Goal: Task Accomplishment & Management: Manage account settings

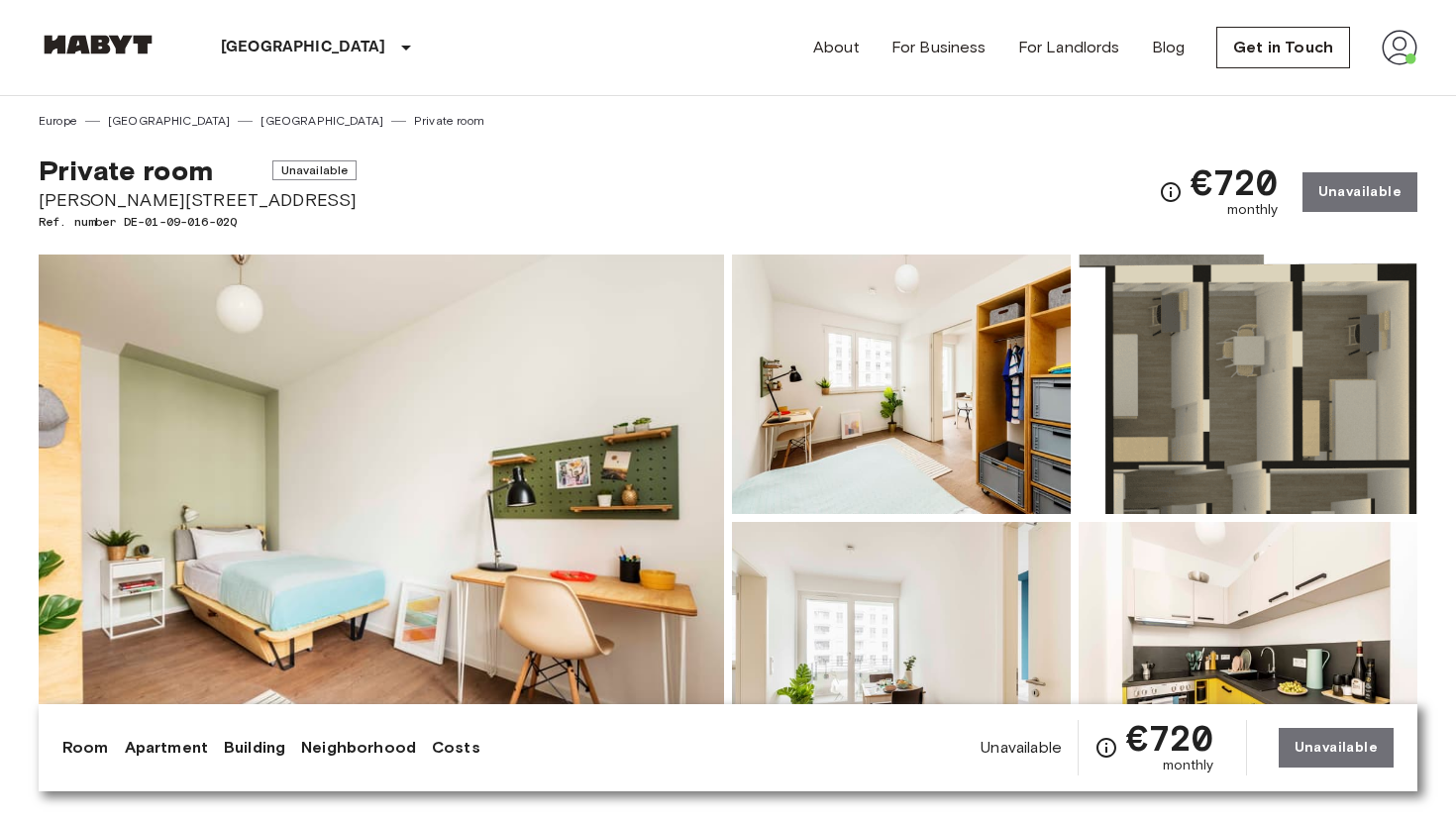
click at [114, 35] on img at bounding box center [98, 45] width 119 height 20
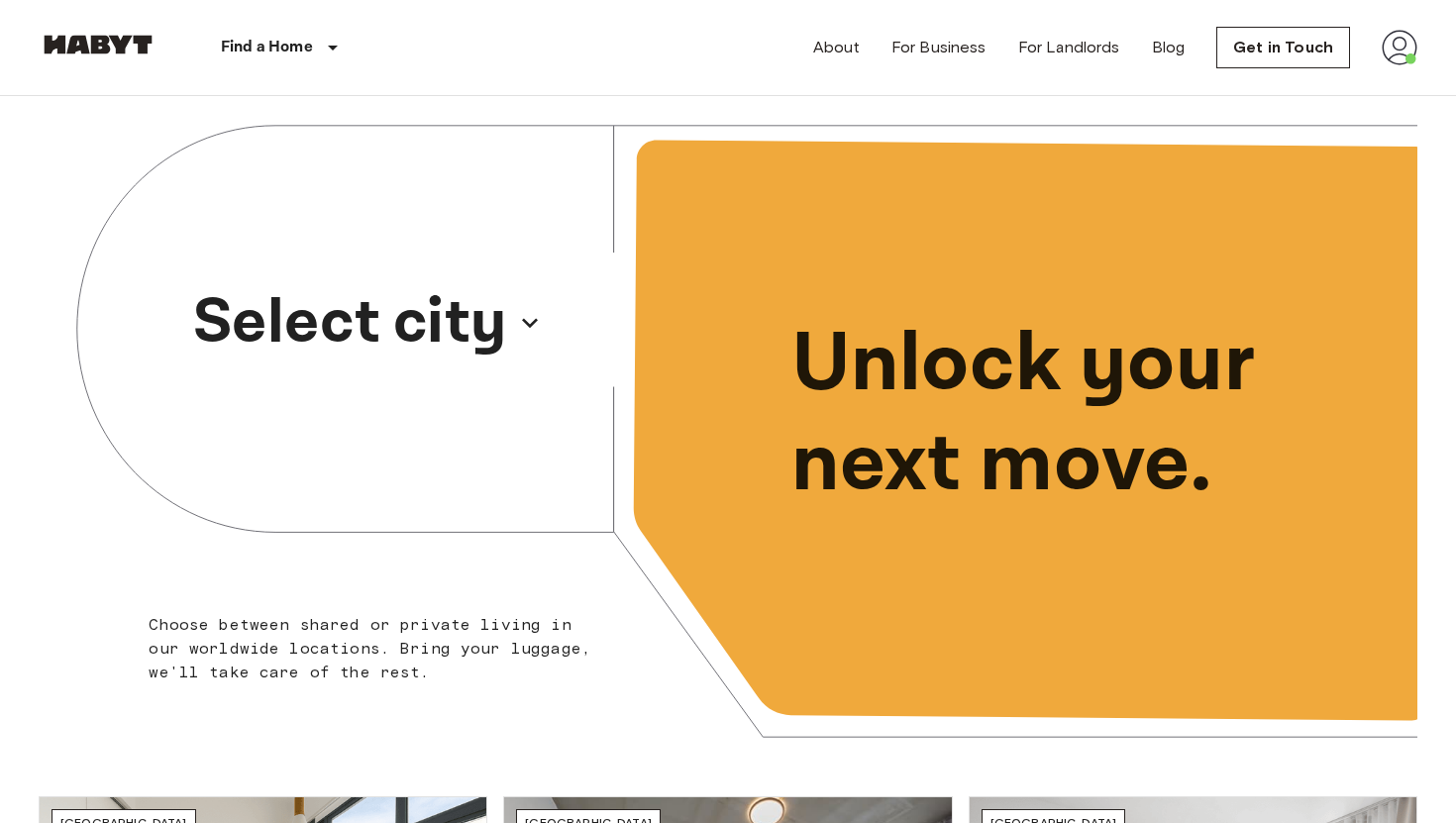
click at [396, 328] on p "Select city" at bounding box center [350, 323] width 314 height 95
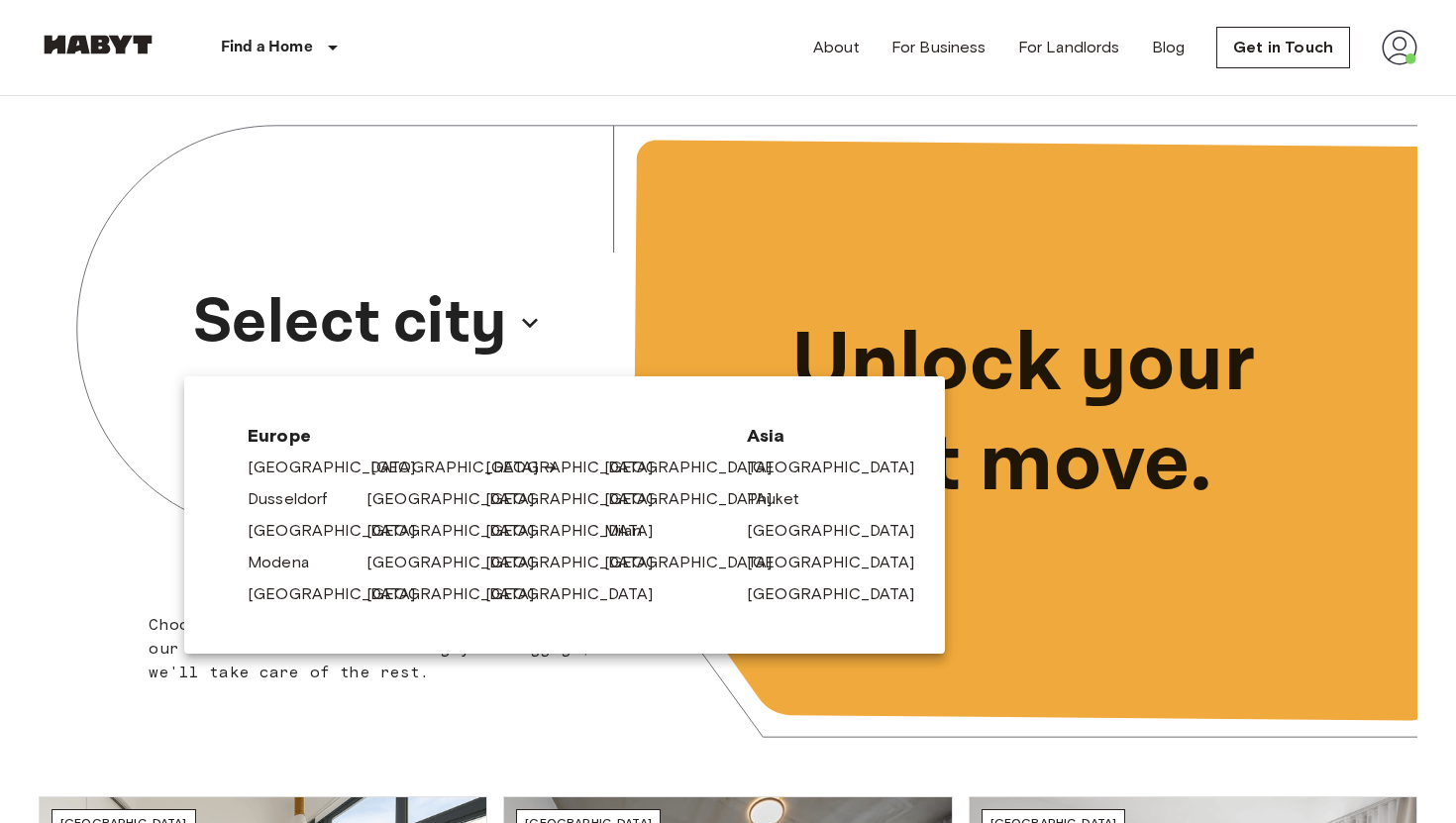
click at [392, 462] on link "[GEOGRAPHIC_DATA]" at bounding box center [464, 468] width 188 height 24
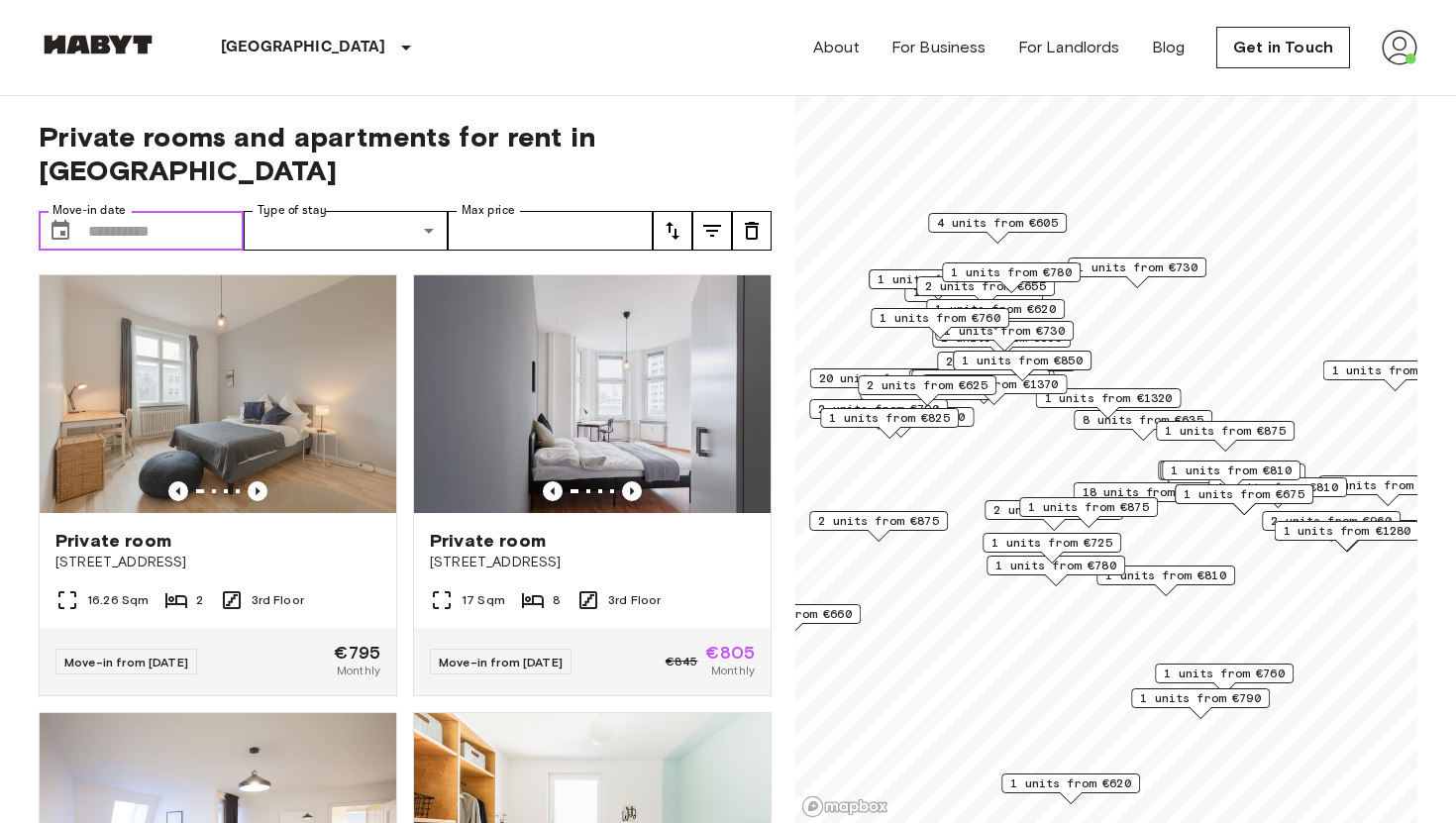
click at [180, 210] on input "Move-in date" at bounding box center [166, 230] width 156 height 40
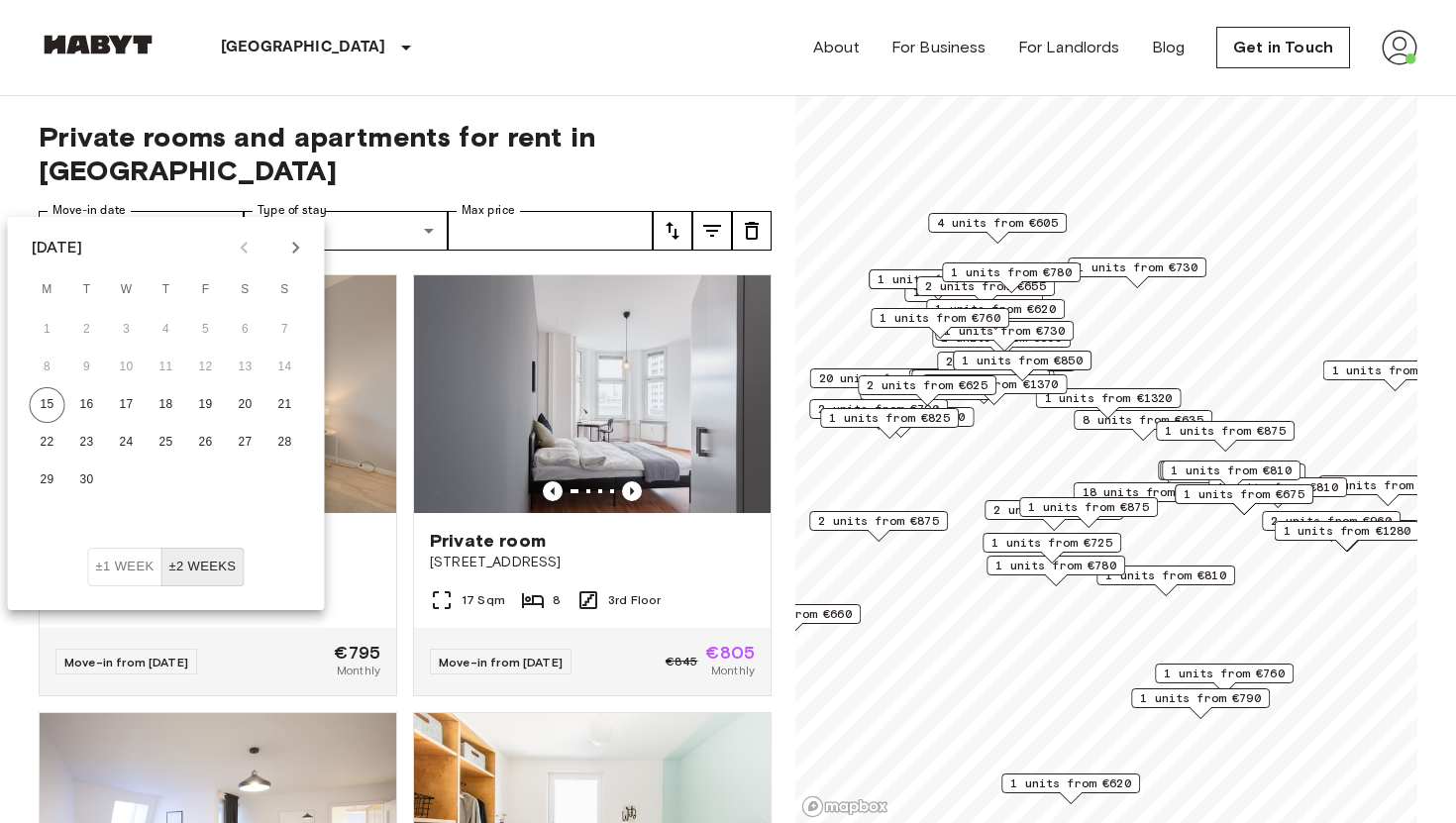
click at [297, 240] on icon "Next month" at bounding box center [296, 247] width 24 height 24
click at [258, 327] on button "1" at bounding box center [245, 330] width 36 height 36
type input "**********"
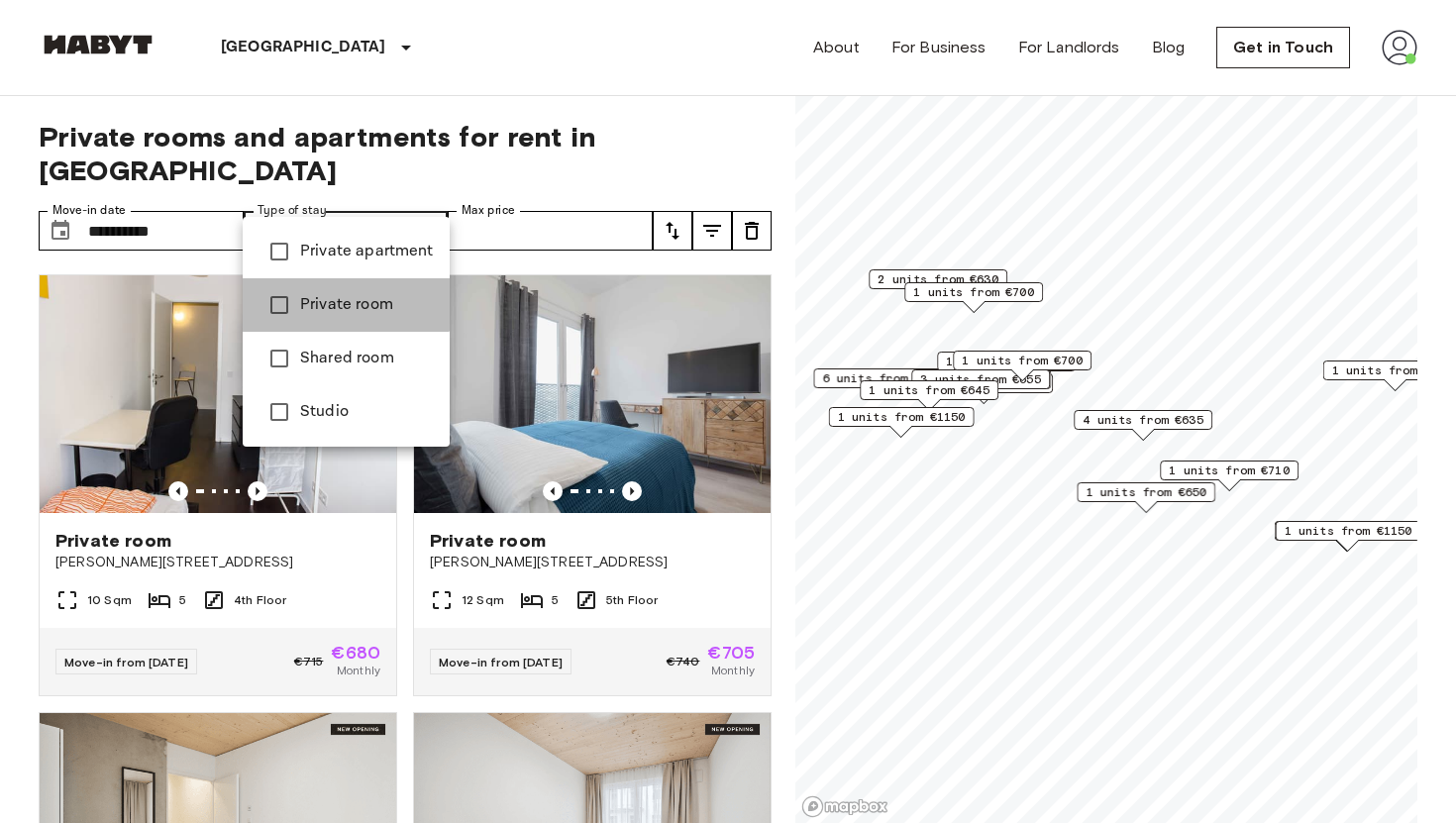
click at [342, 291] on li "Private room" at bounding box center [346, 305] width 207 height 54
type input "**********"
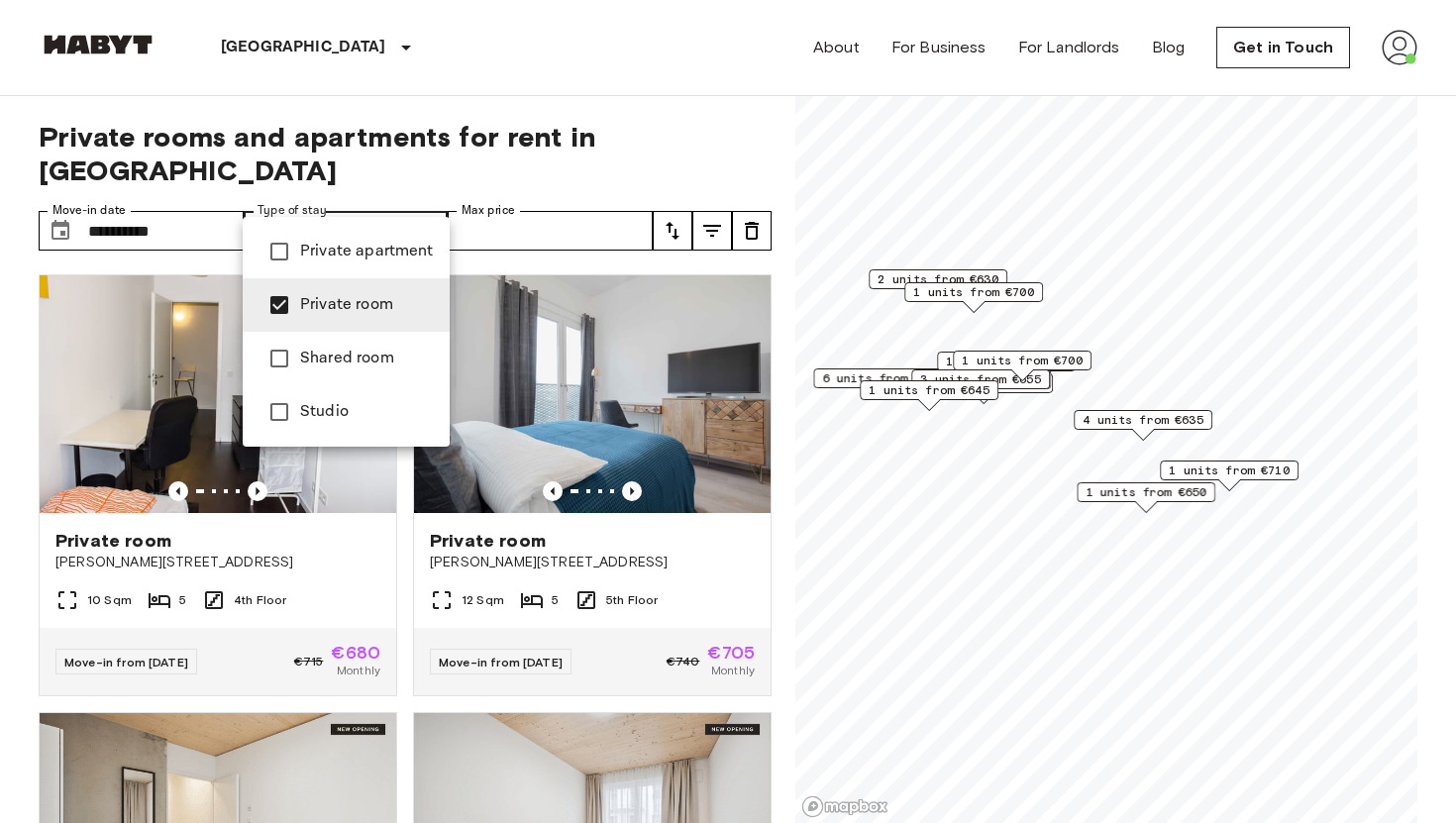
click at [541, 199] on div at bounding box center [728, 411] width 1456 height 823
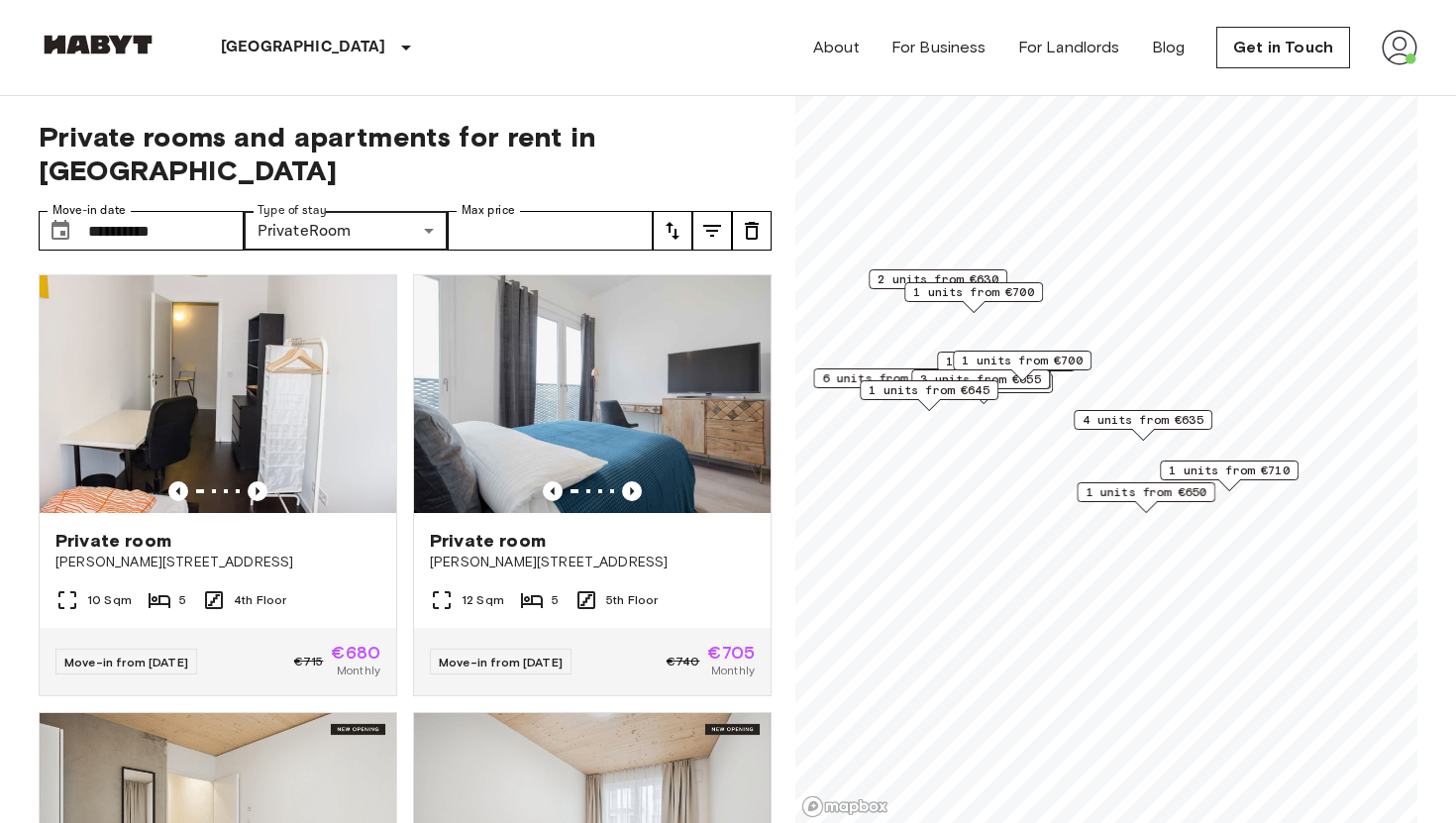
click at [714, 218] on icon "tune" at bounding box center [712, 230] width 24 height 24
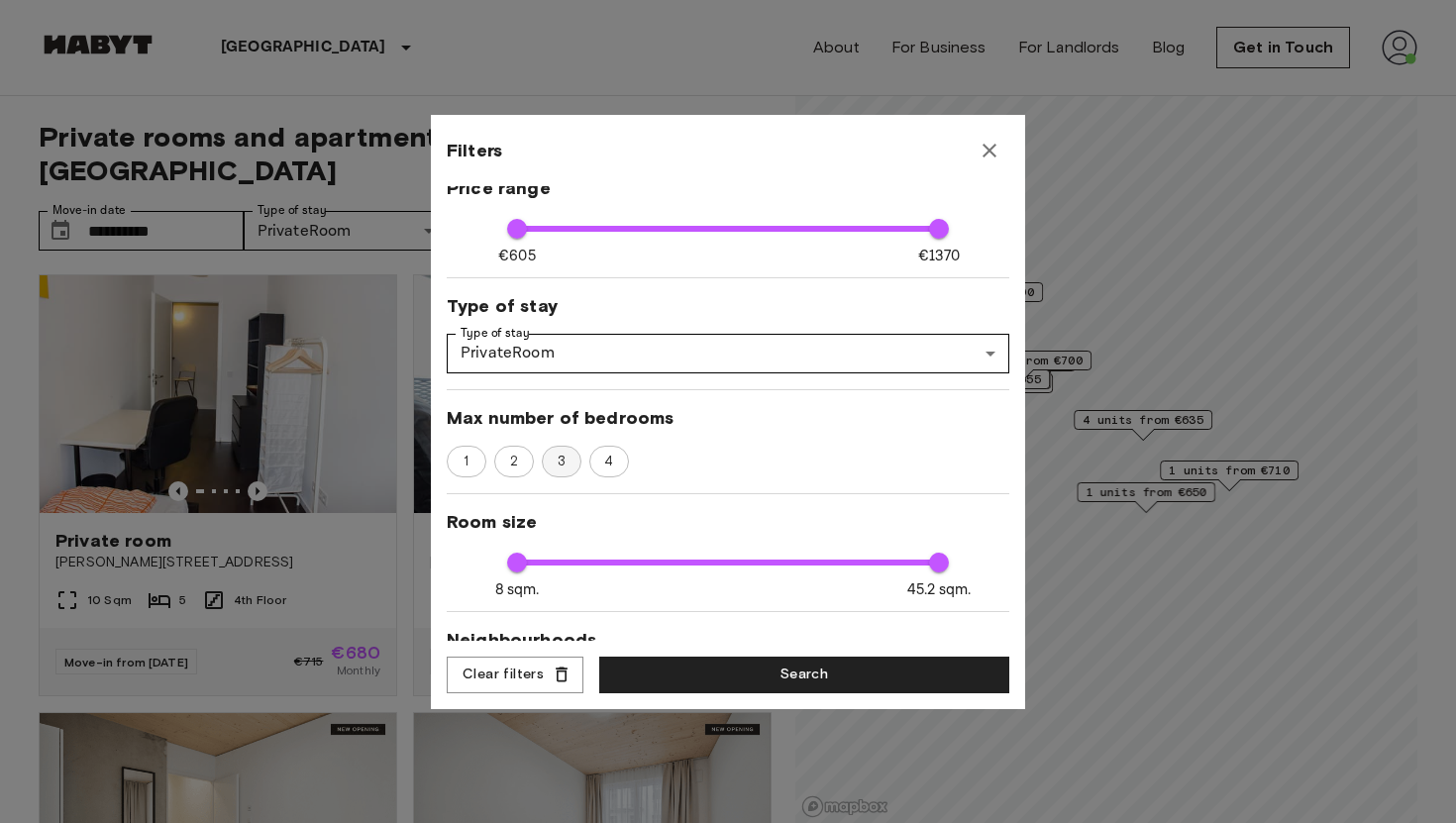
scroll to position [139, 0]
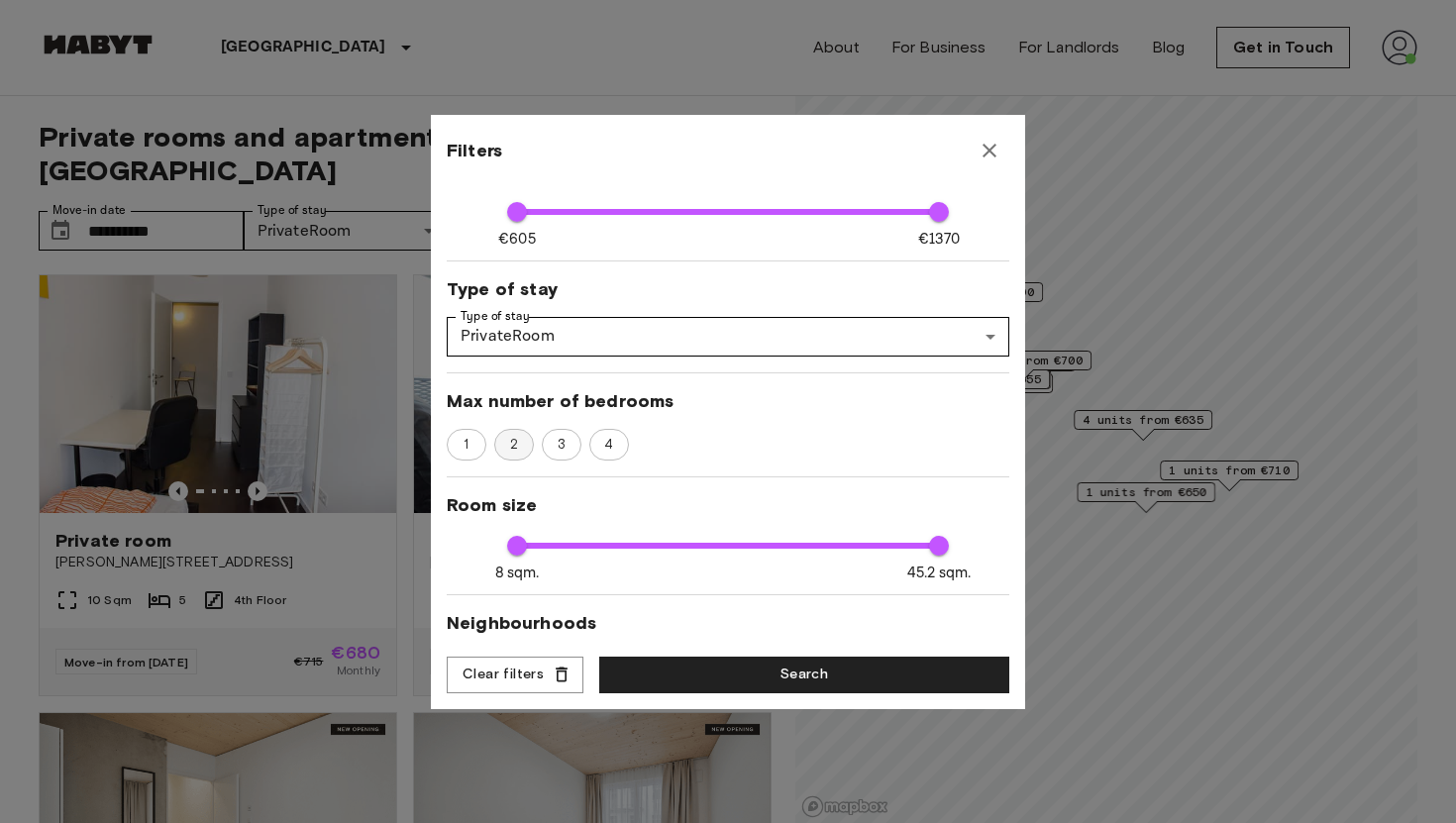
click at [522, 437] on span "2" at bounding box center [514, 445] width 30 height 20
type input "****"
type input "**"
click at [744, 682] on button "Search" at bounding box center [803, 674] width 410 height 37
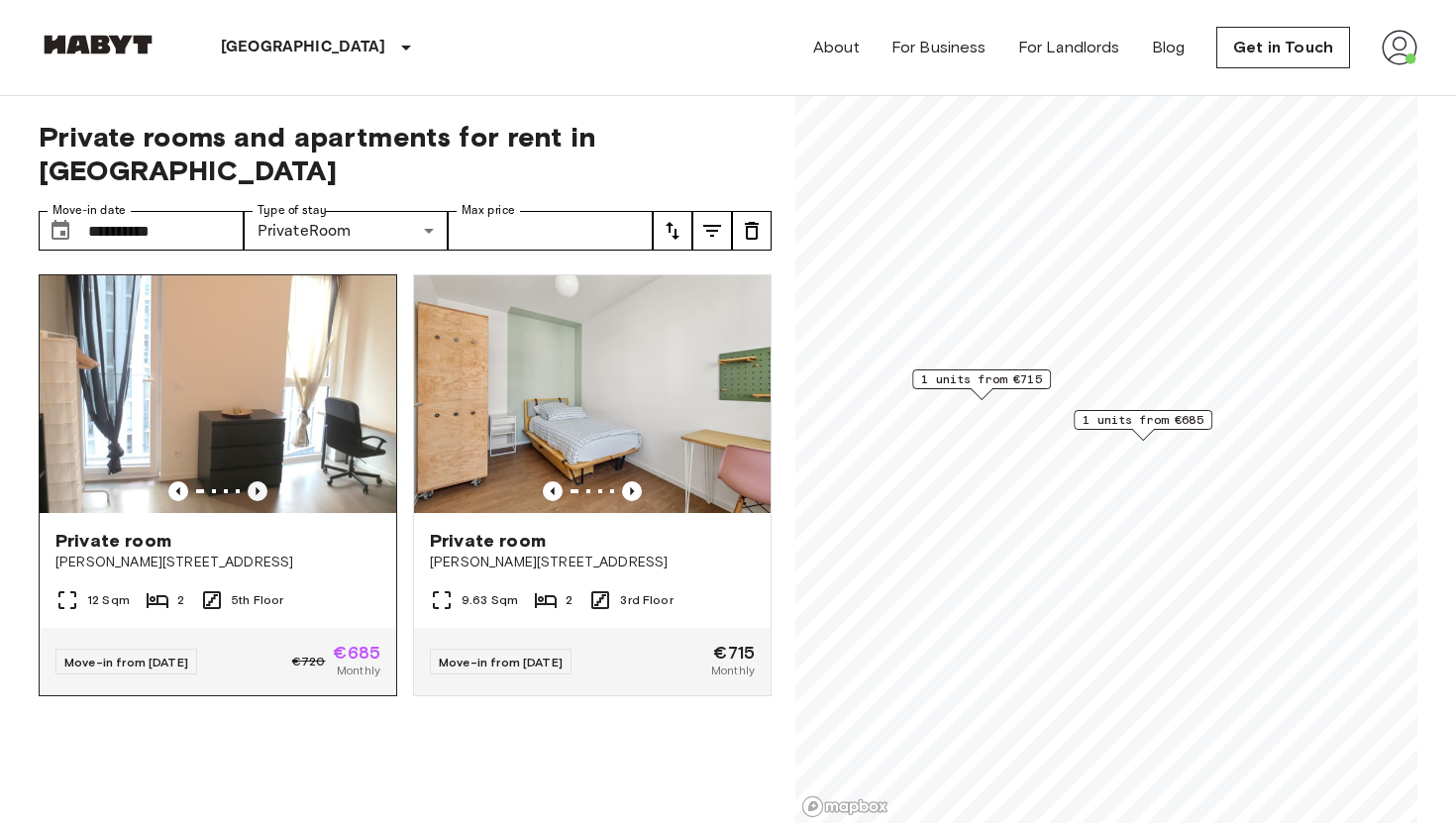
click at [248, 481] on icon "Previous image" at bounding box center [257, 491] width 20 height 20
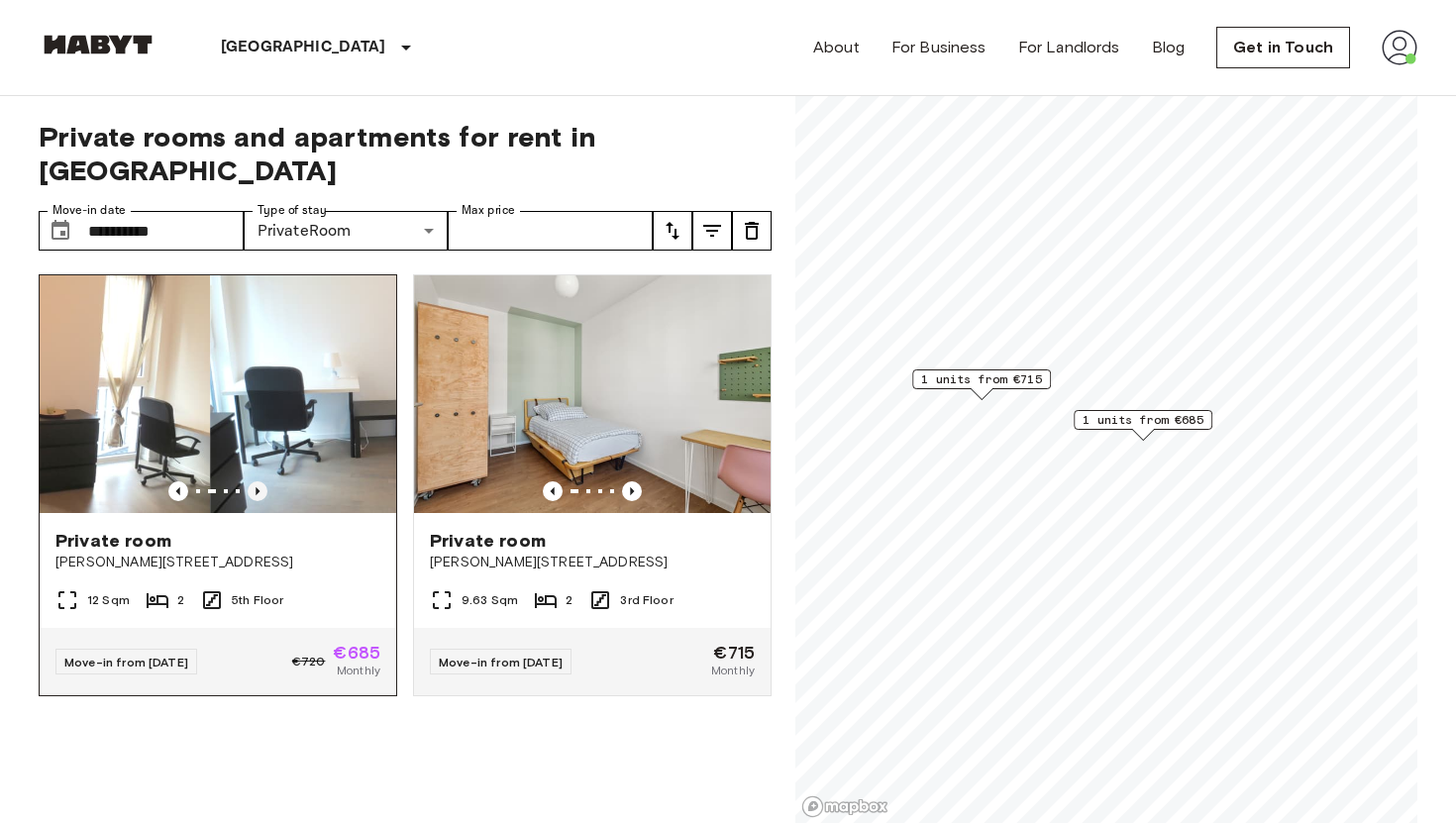
click at [248, 481] on icon "Previous image" at bounding box center [257, 491] width 20 height 20
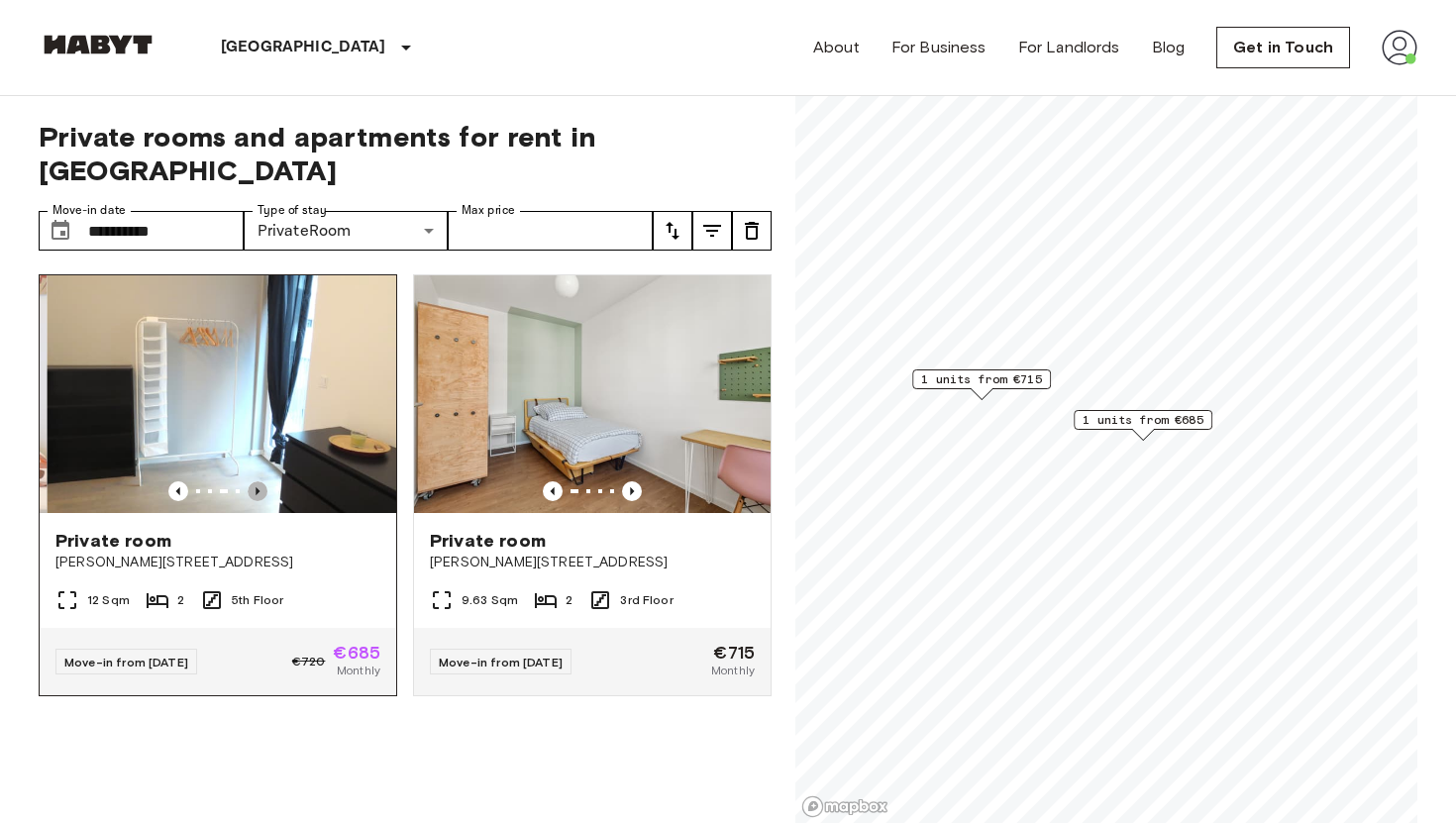
click at [248, 481] on icon "Previous image" at bounding box center [257, 491] width 20 height 20
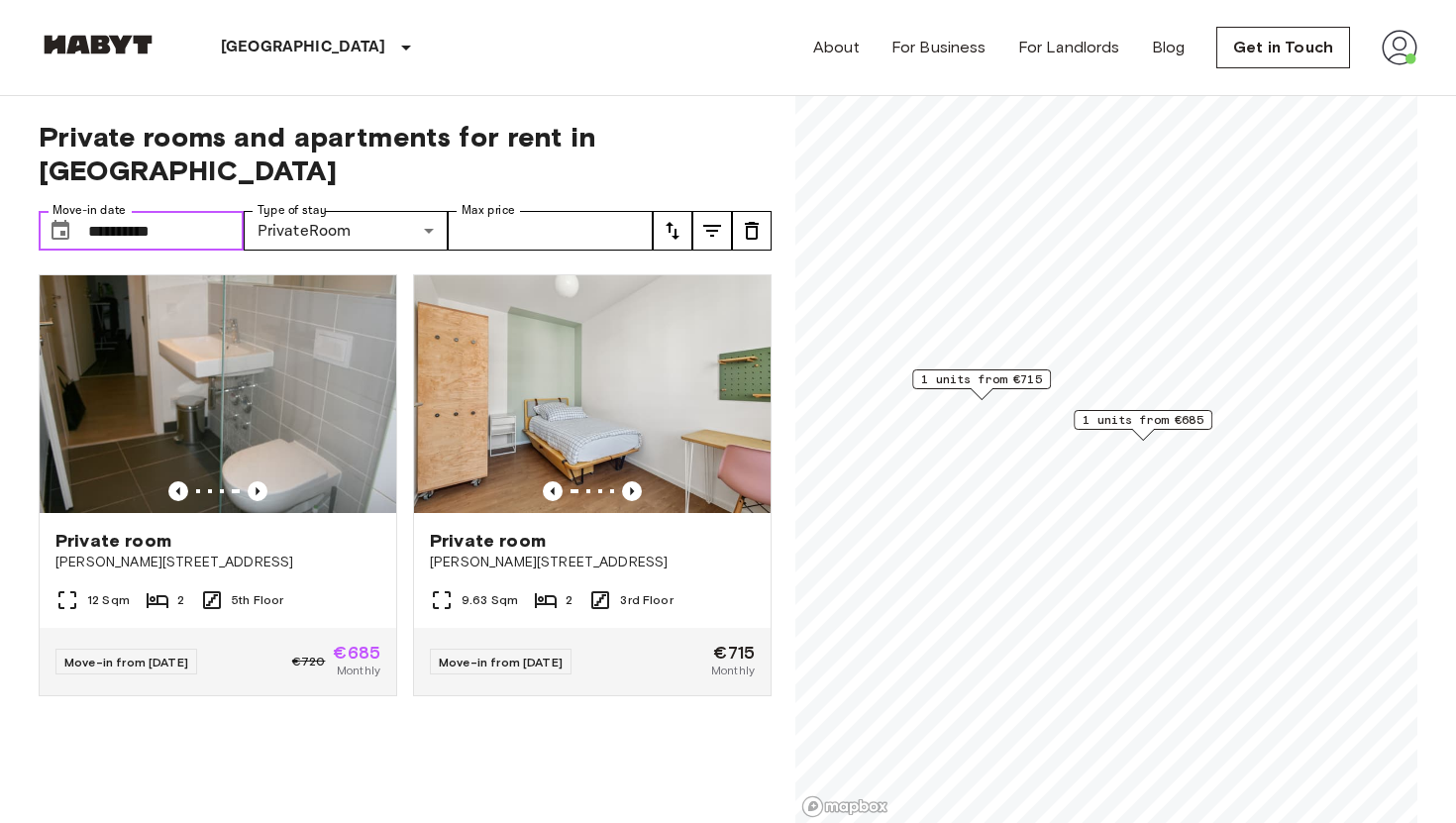
click at [218, 210] on input "**********" at bounding box center [166, 230] width 156 height 40
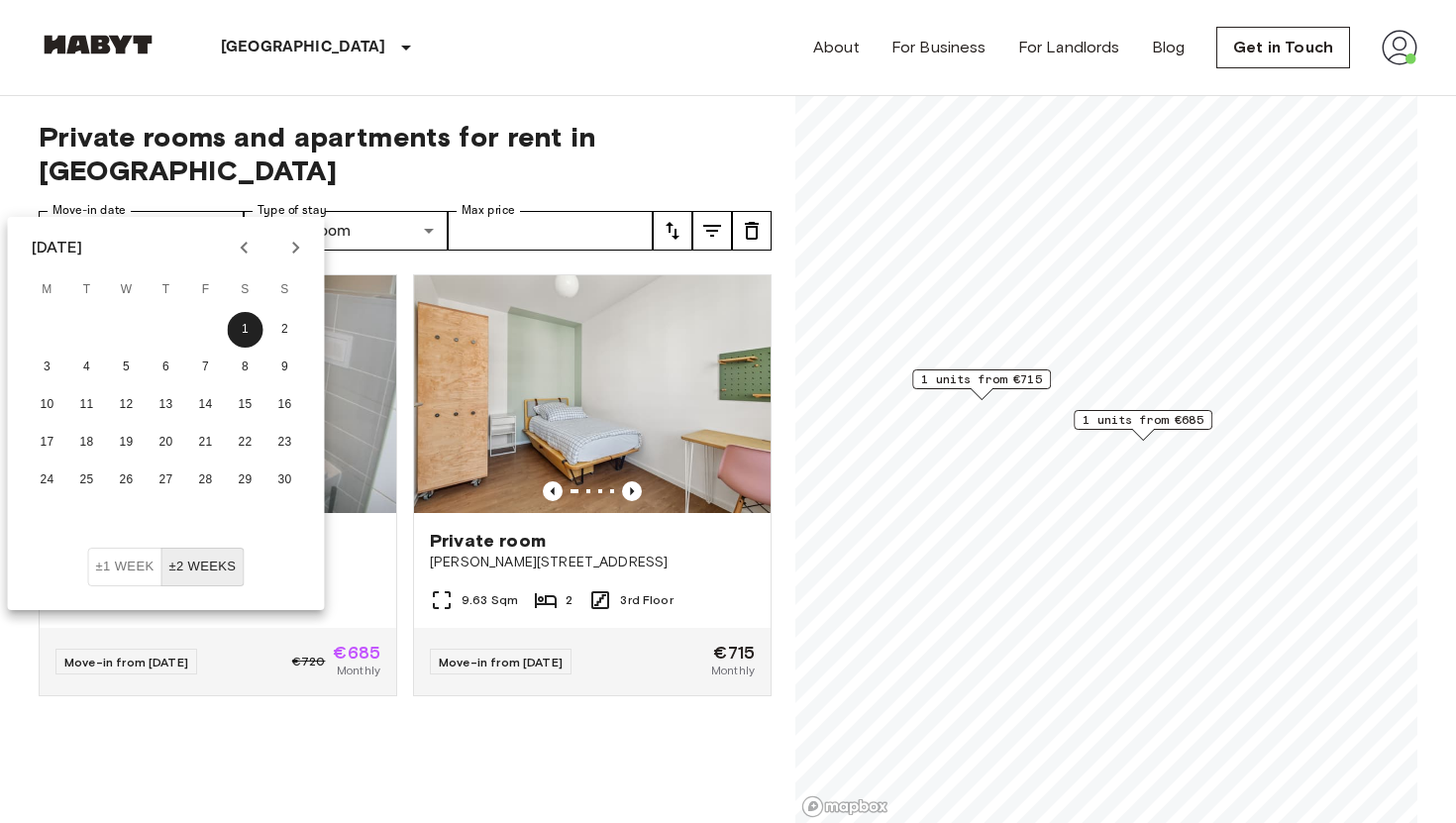
click at [296, 258] on icon "Next month" at bounding box center [296, 247] width 24 height 24
click at [48, 344] on button "1" at bounding box center [48, 330] width 36 height 36
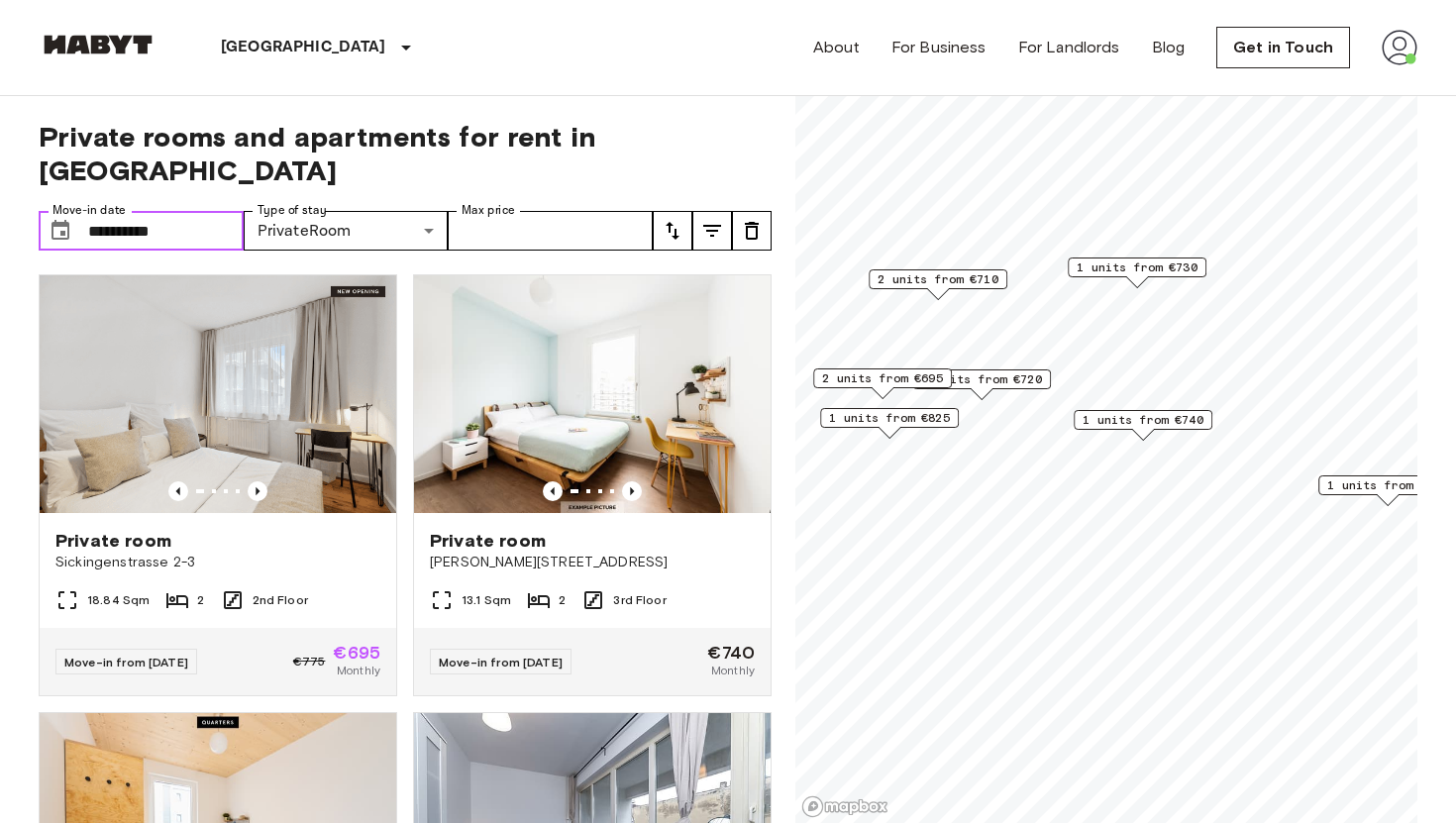
type input "**********"
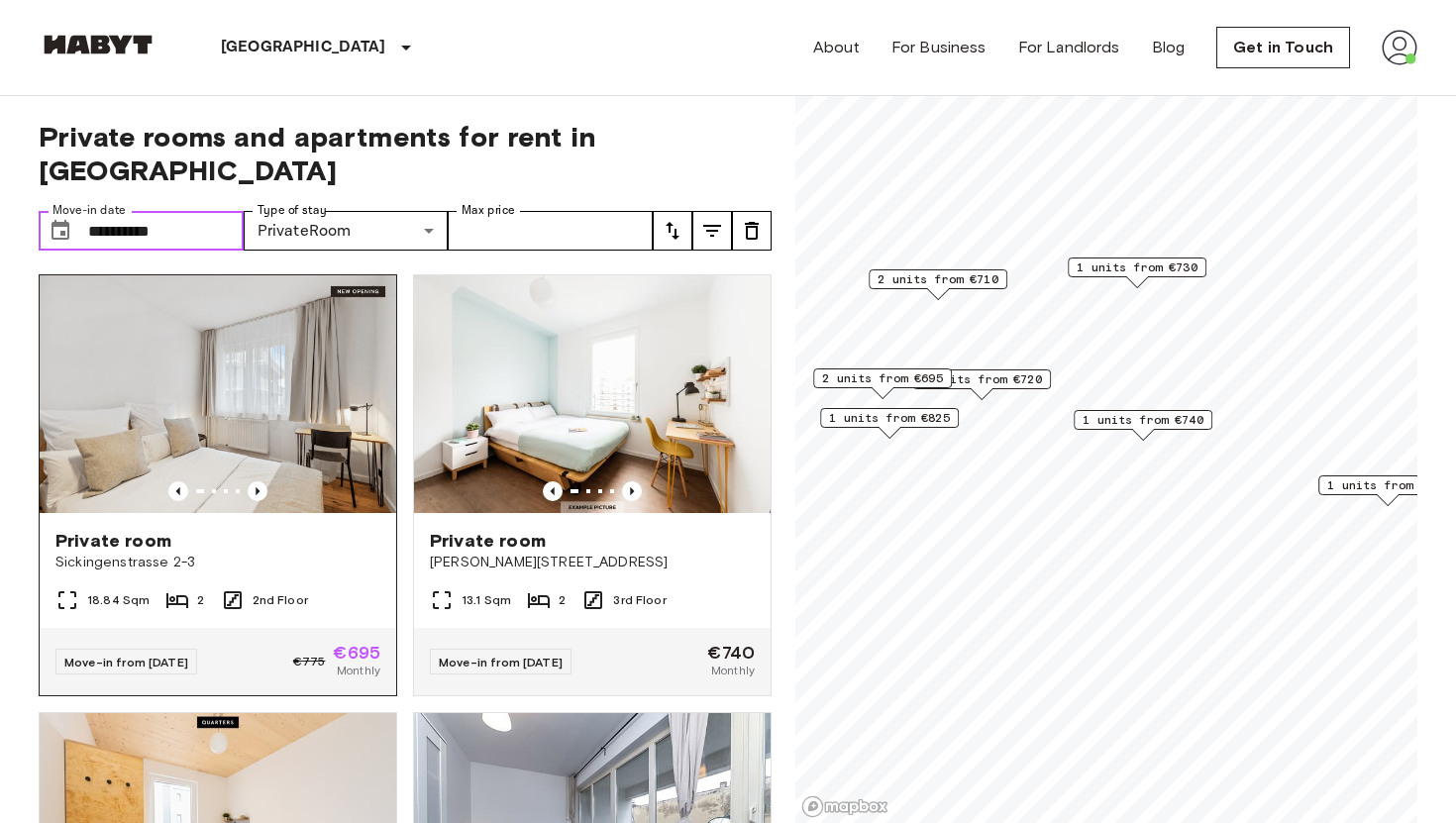
click at [52, 344] on img at bounding box center [218, 393] width 357 height 237
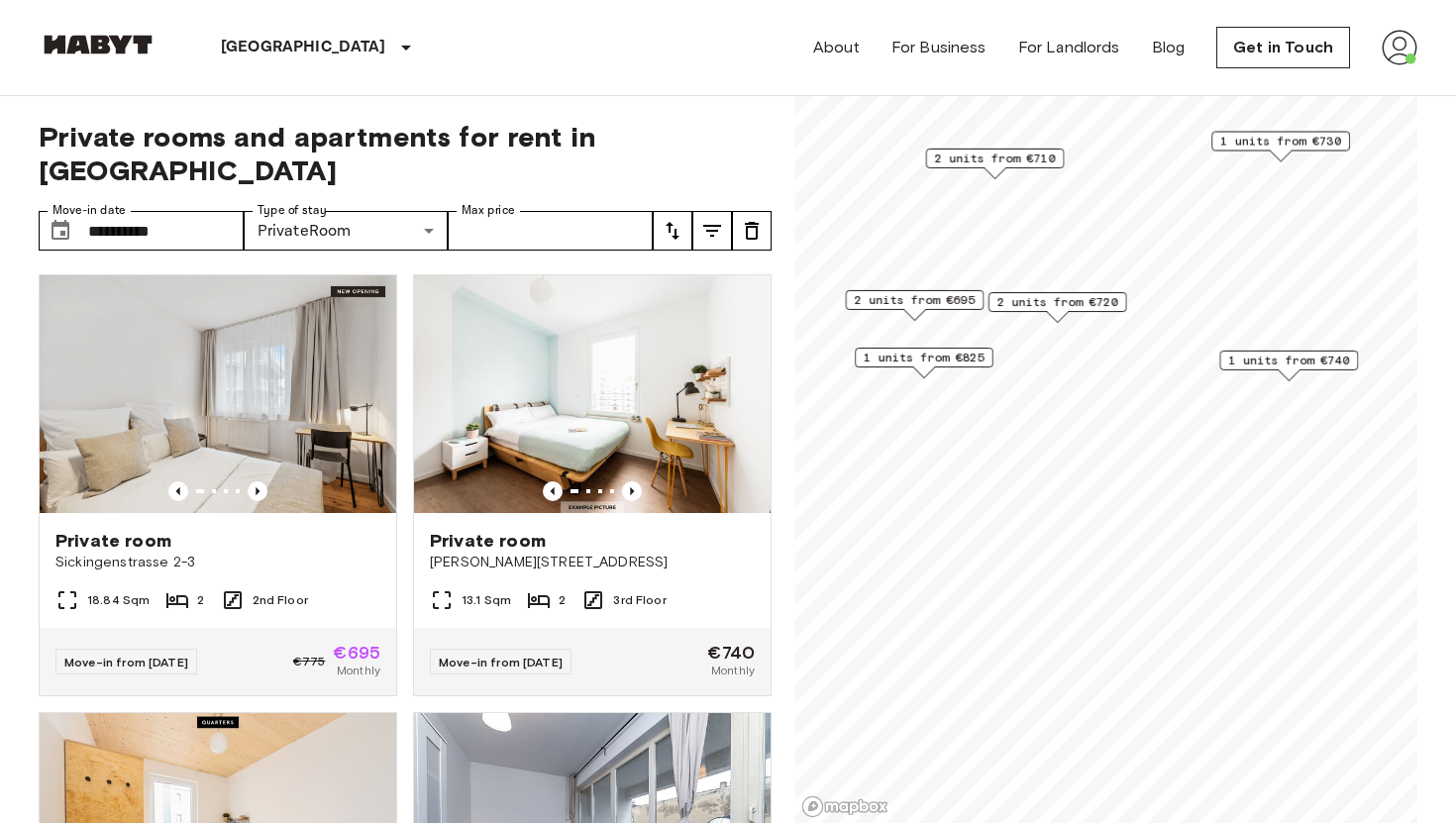
drag, startPoint x: 1055, startPoint y: 304, endPoint x: 947, endPoint y: 296, distance: 108.3
click at [947, 293] on div "2 units from €695" at bounding box center [915, 300] width 139 height 20
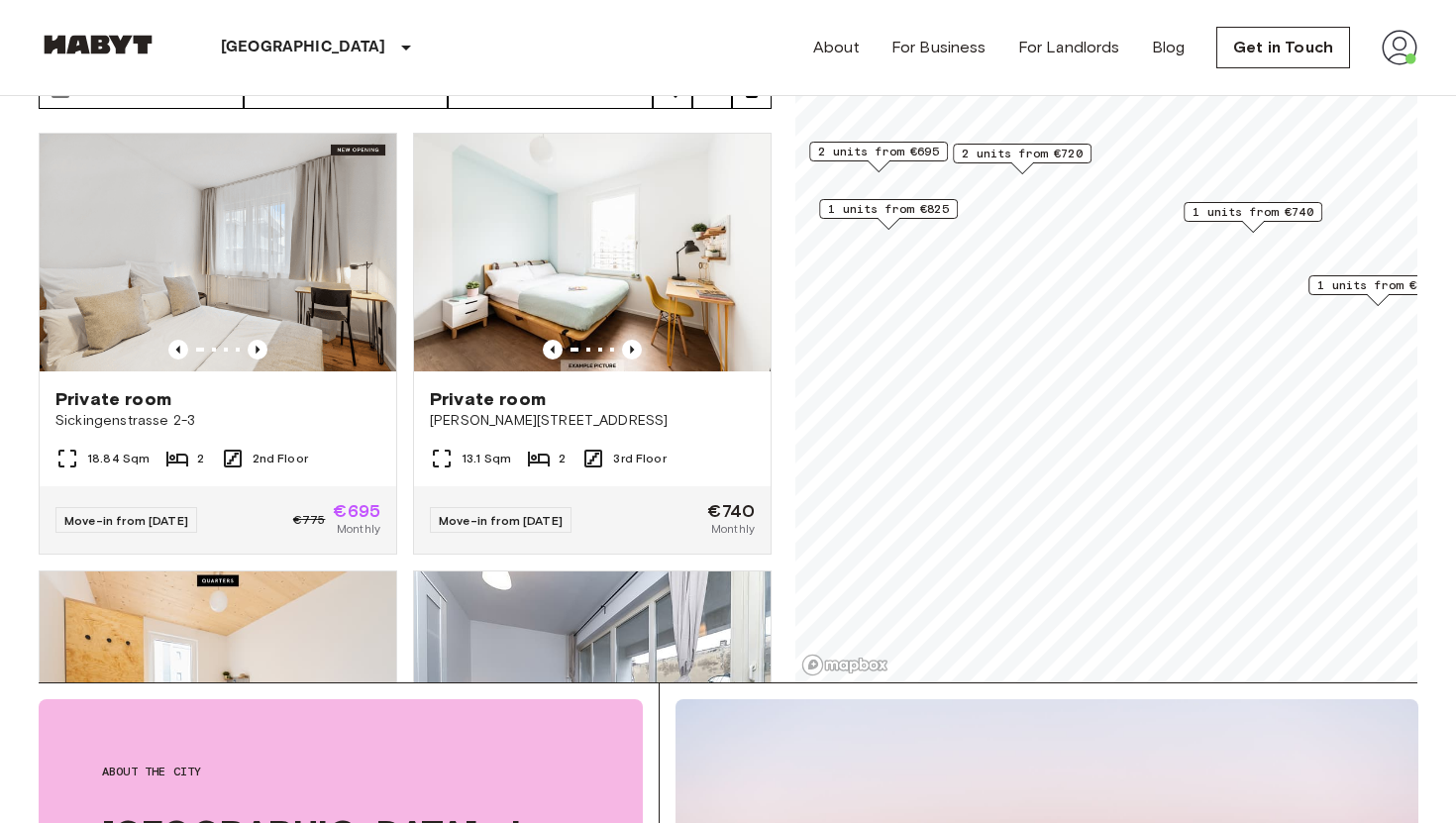
scroll to position [156, 0]
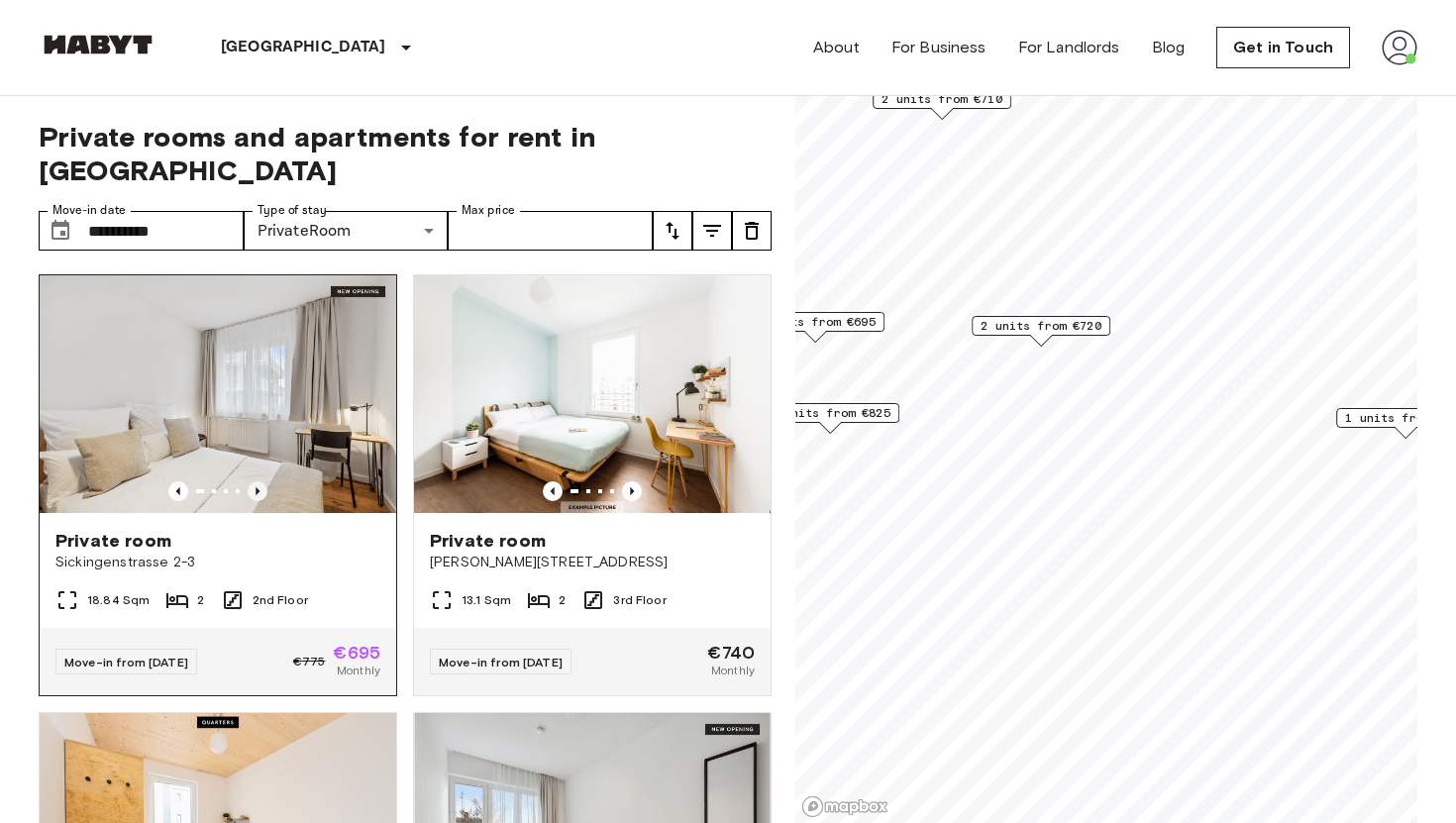
click at [259, 481] on icon "Previous image" at bounding box center [257, 491] width 20 height 20
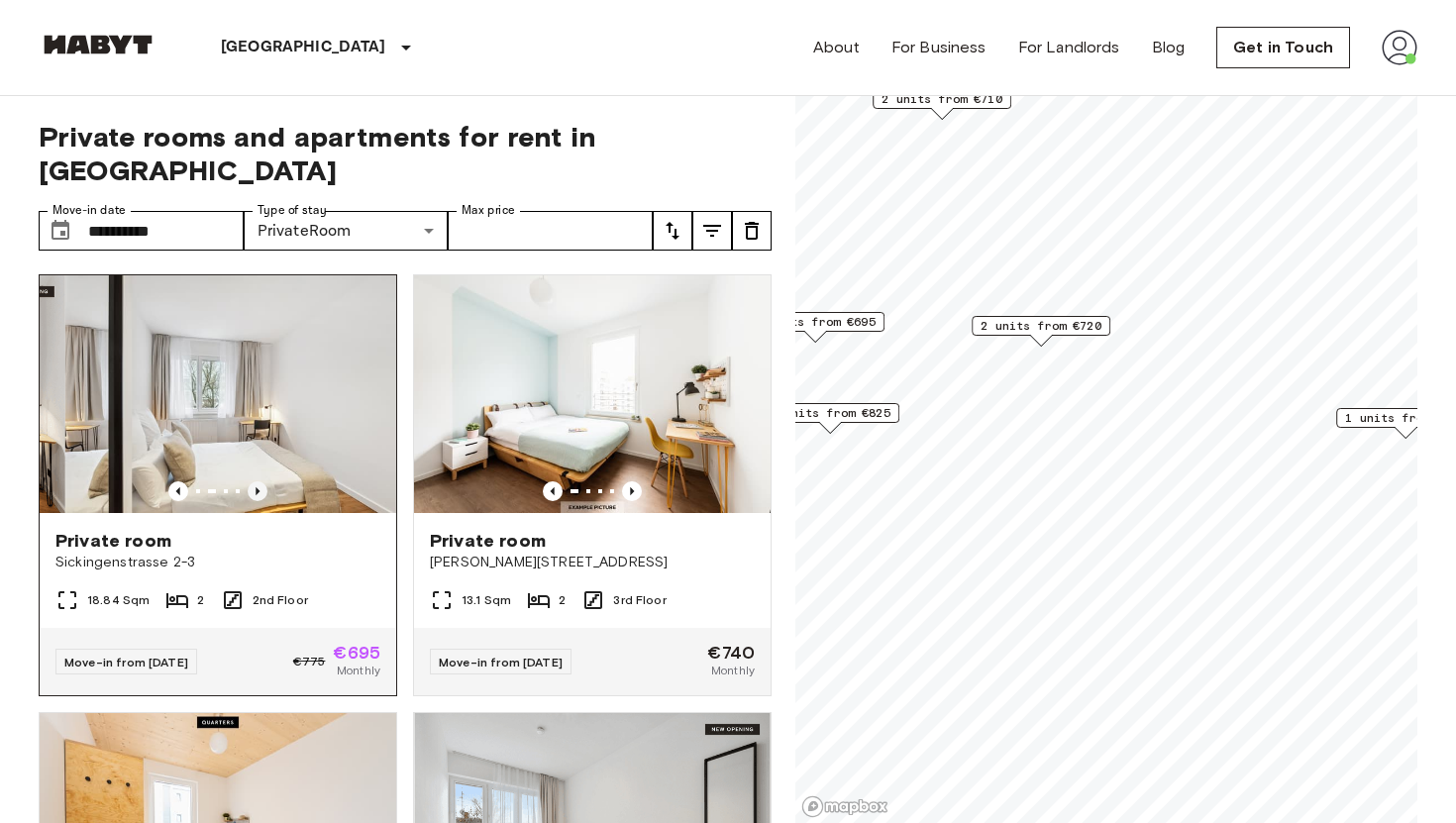
click at [259, 481] on icon "Previous image" at bounding box center [257, 491] width 20 height 20
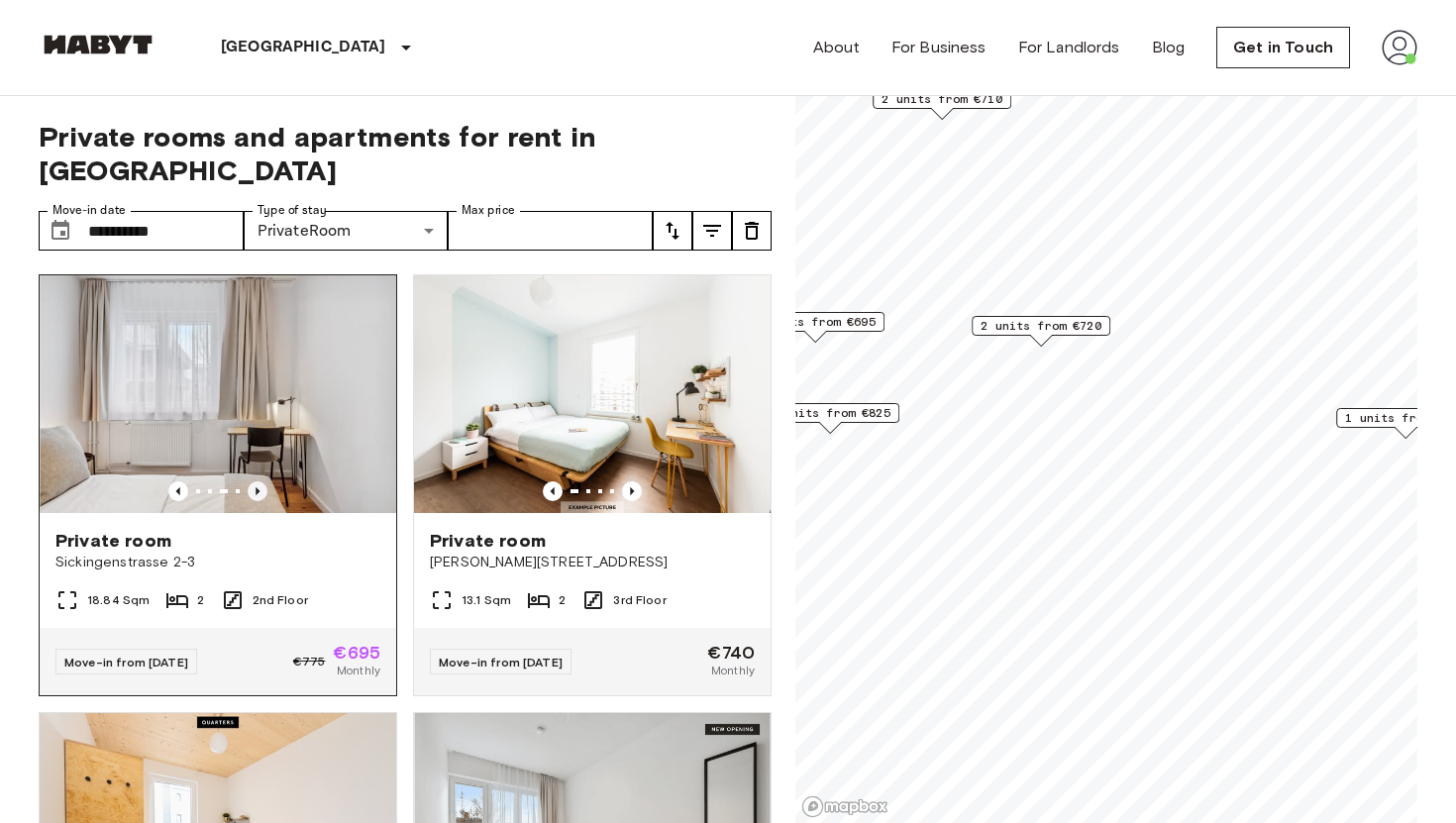
click at [259, 481] on icon "Previous image" at bounding box center [257, 491] width 20 height 20
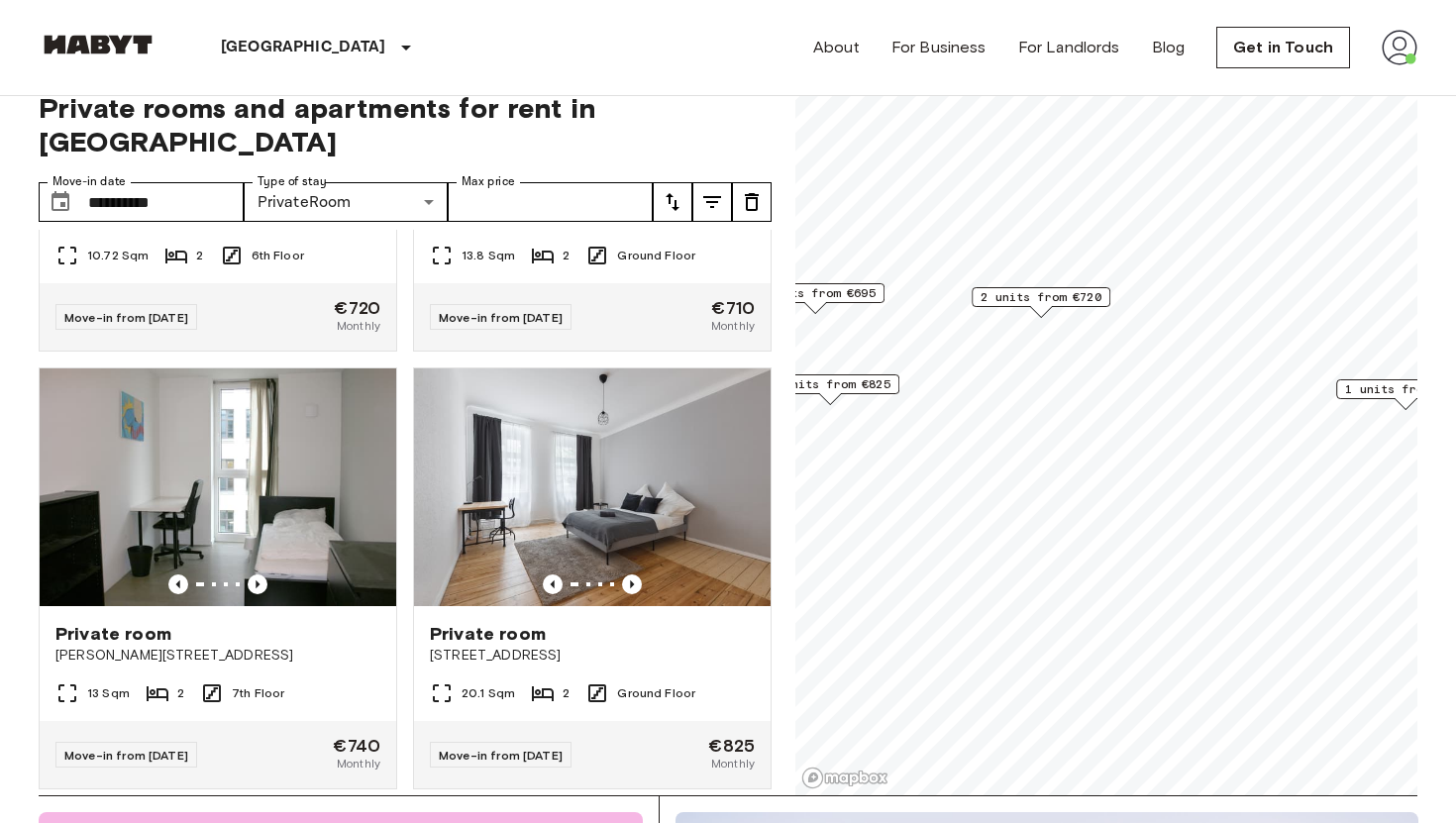
scroll to position [30, 0]
click at [1056, 295] on span "2 units from €720" at bounding box center [1041, 296] width 121 height 18
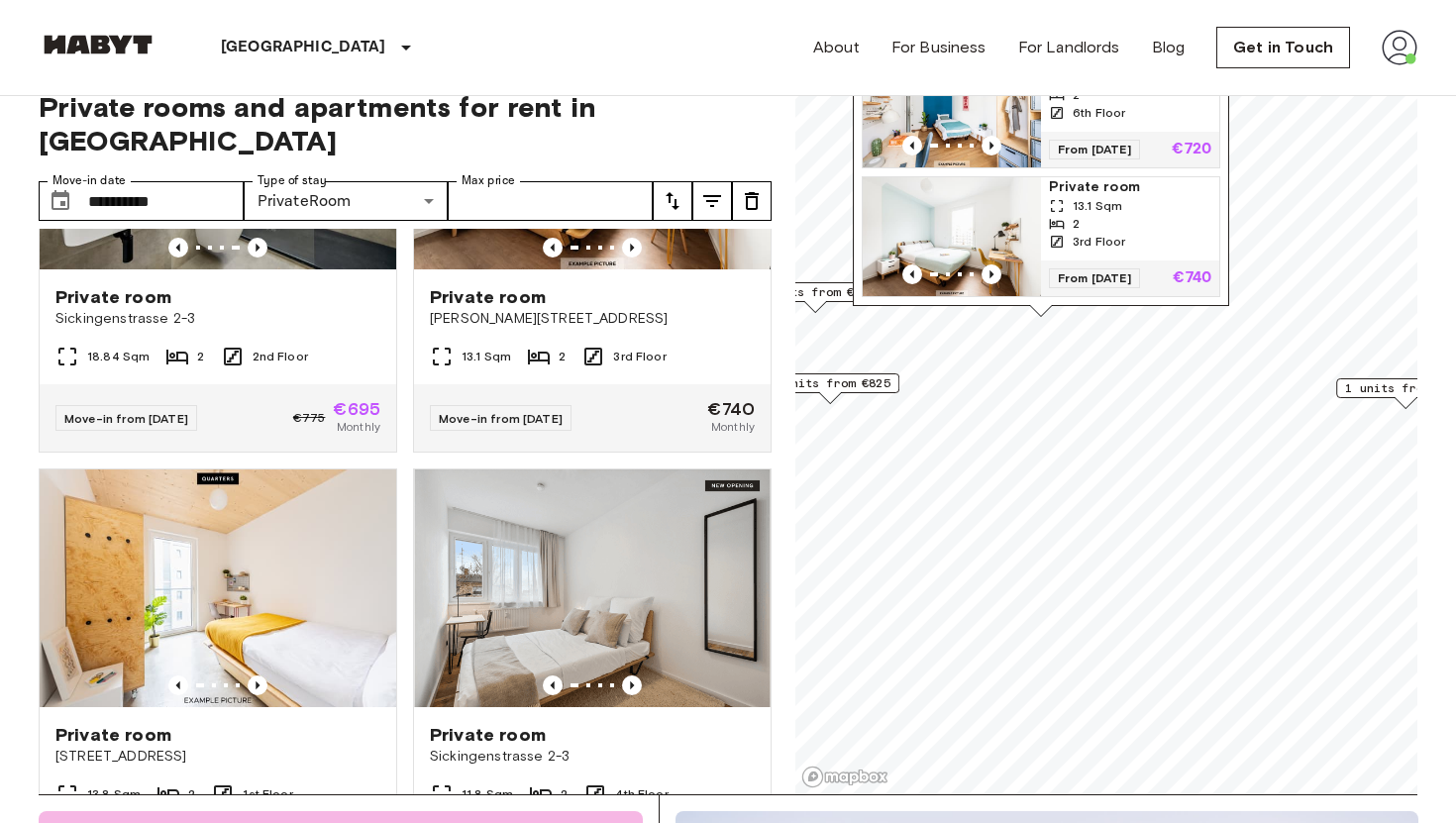
scroll to position [0, 0]
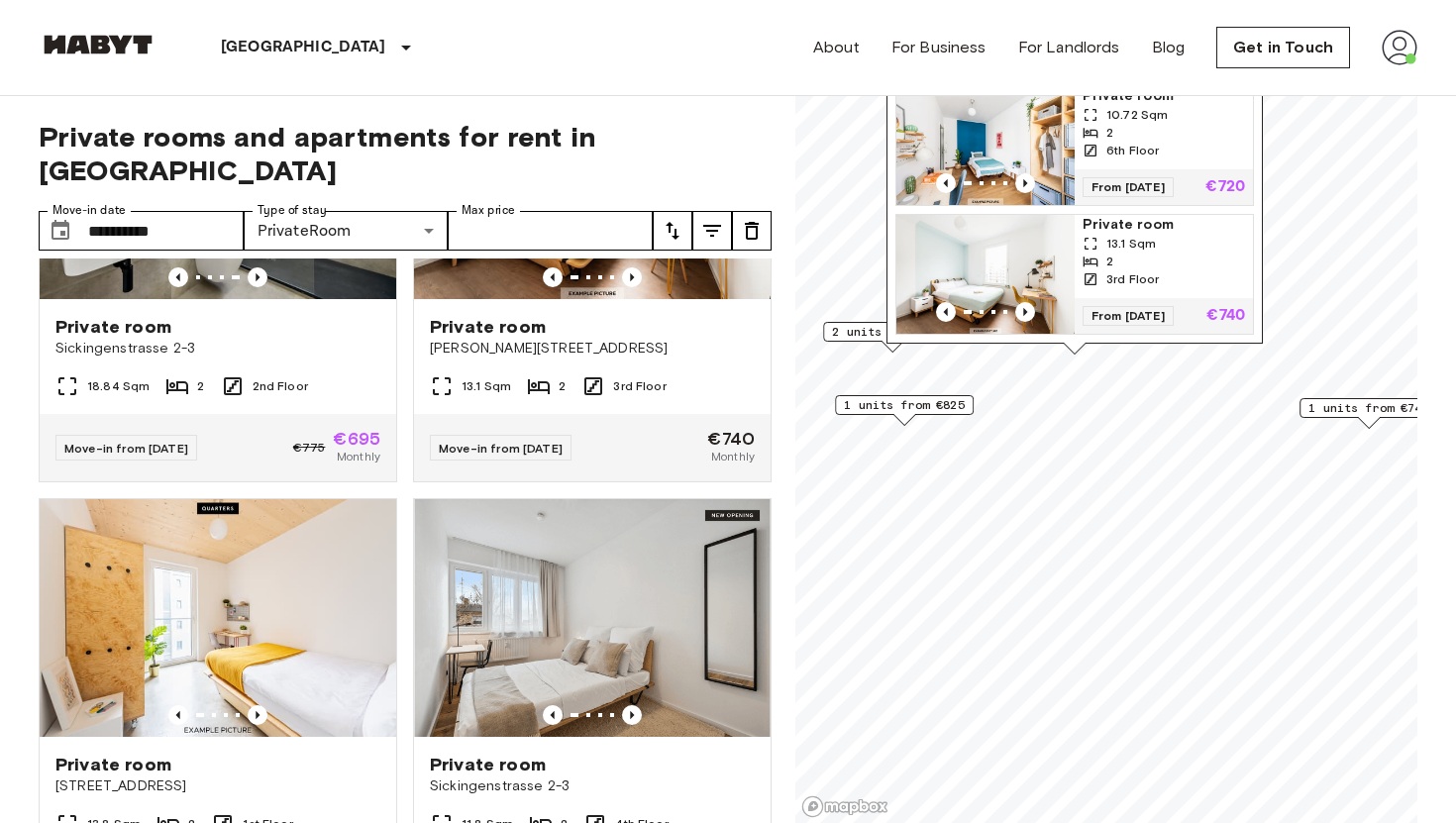
click at [1339, 407] on span "1 units from €740" at bounding box center [1369, 408] width 121 height 18
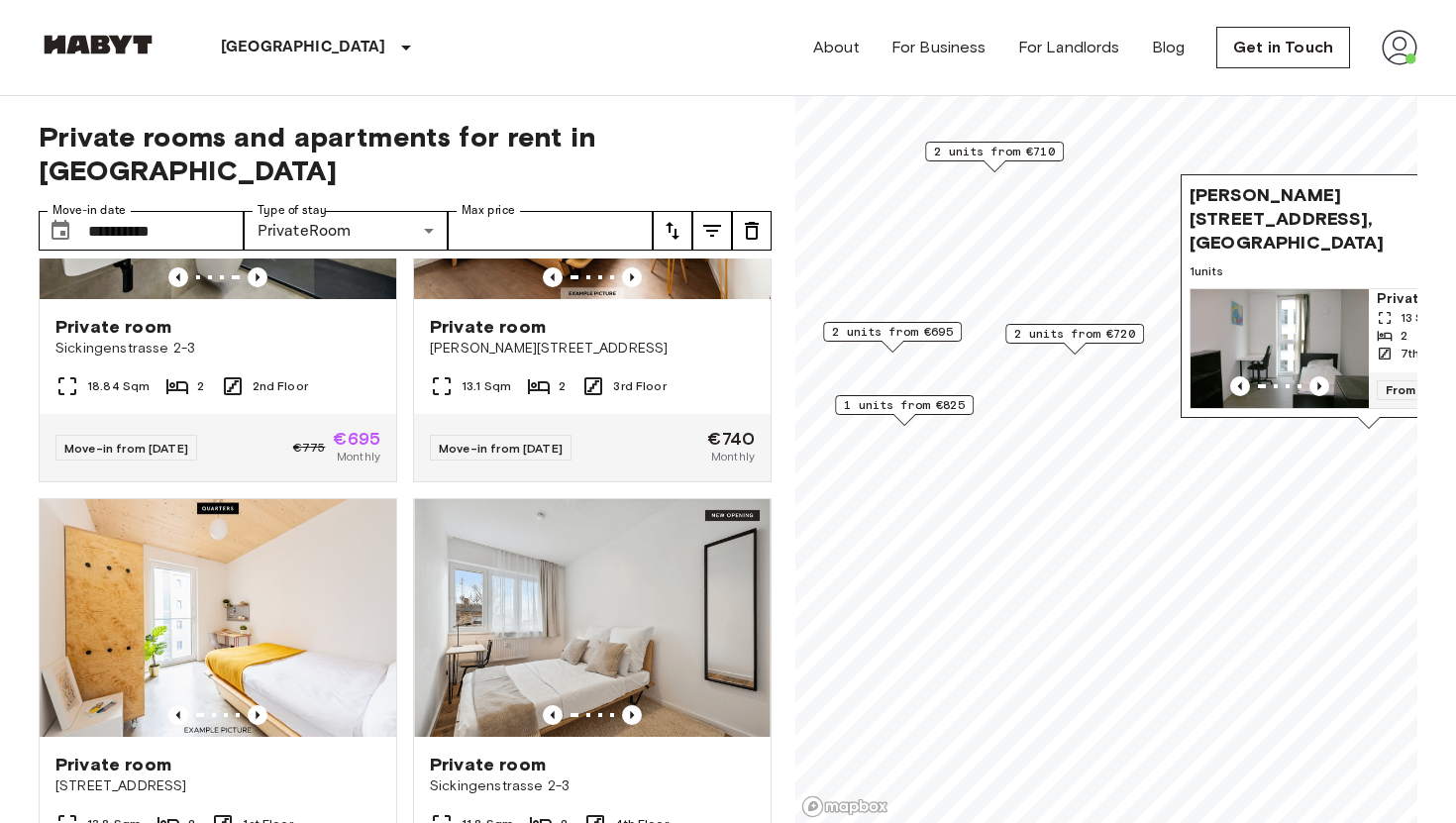
click at [984, 161] on div "Map marker" at bounding box center [994, 166] width 22 height 11
click at [984, 142] on div "2 units from €710" at bounding box center [994, 152] width 139 height 20
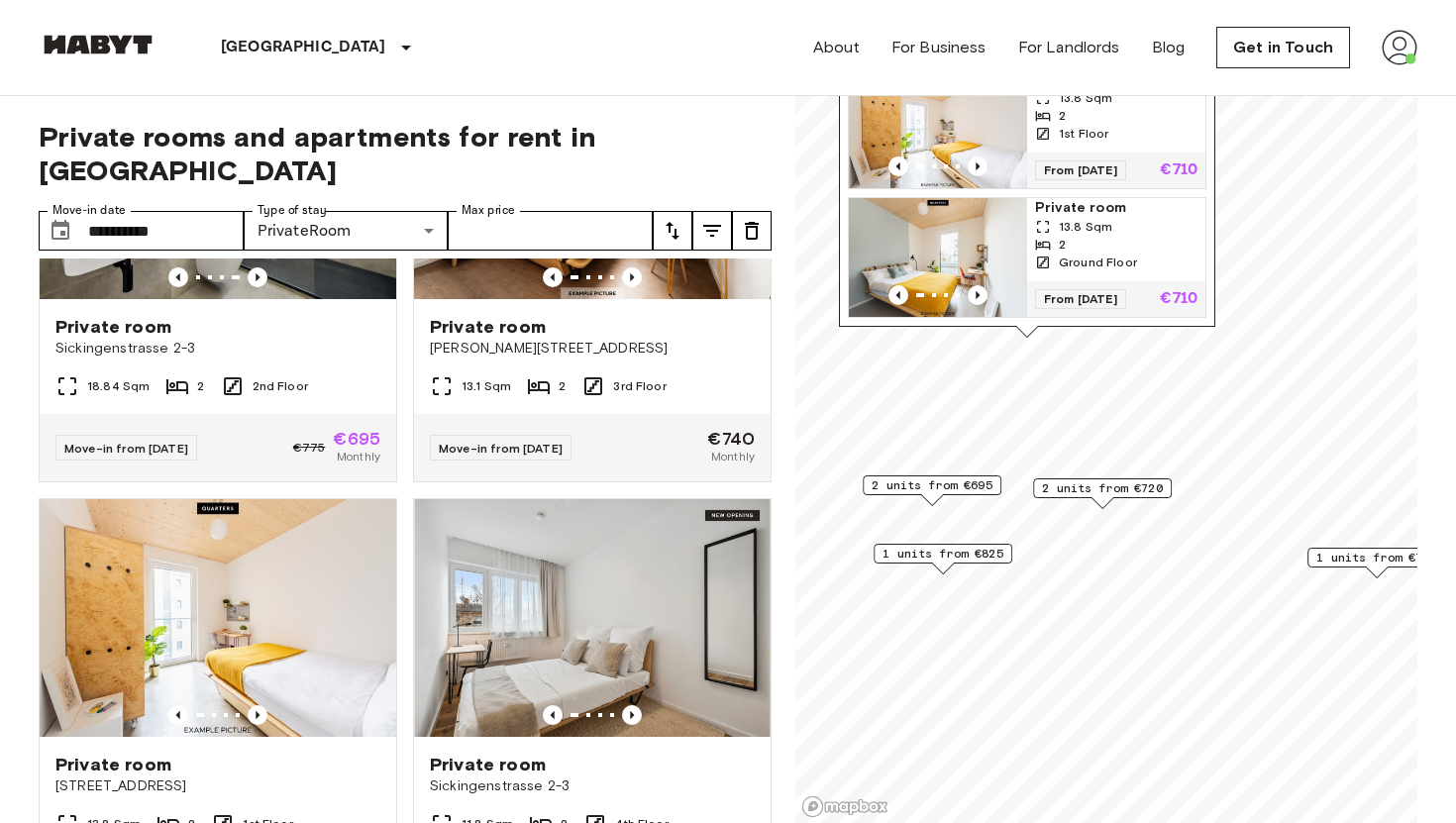
click at [968, 488] on span "2 units from €695" at bounding box center [932, 485] width 121 height 18
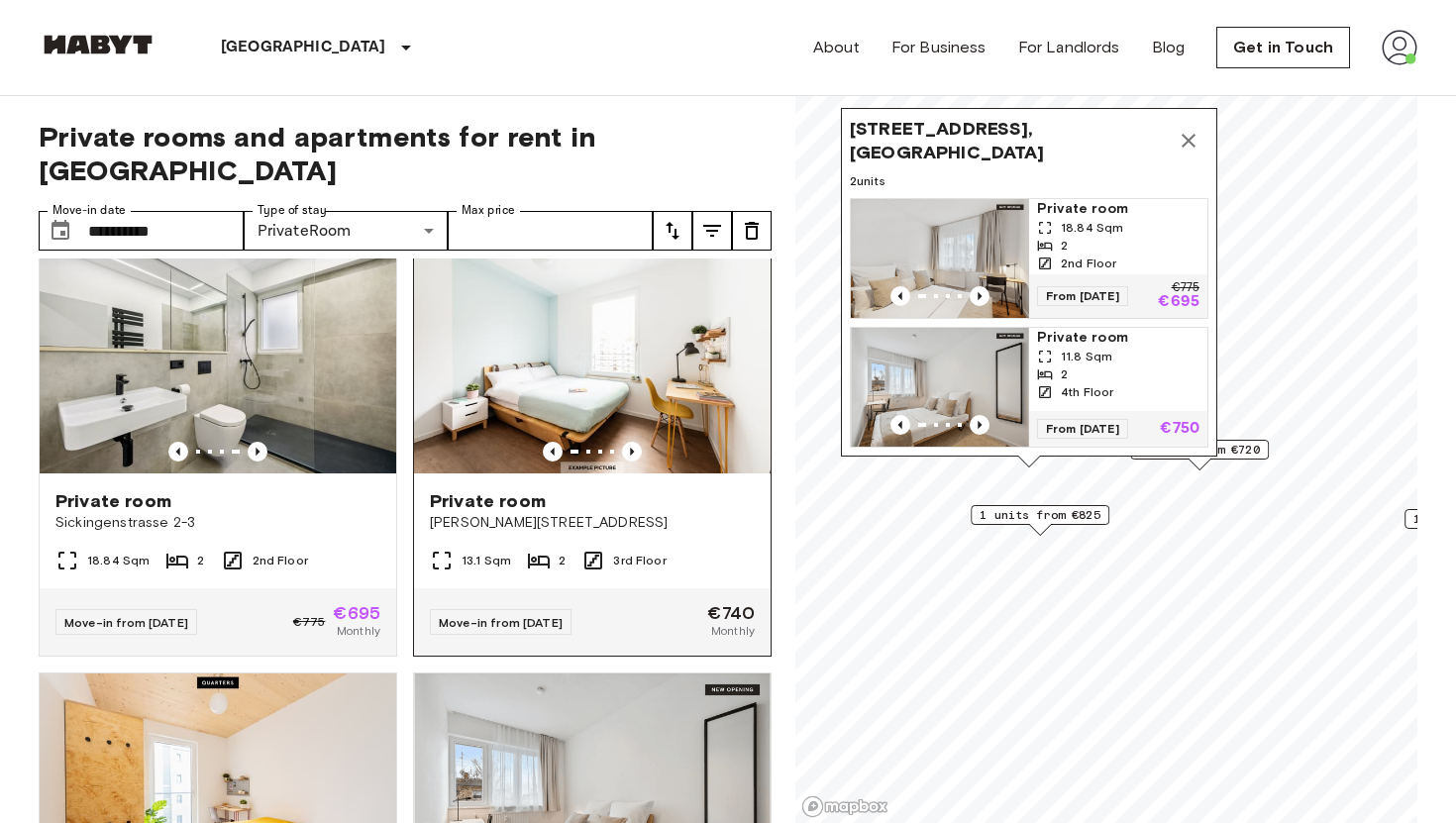
scroll to position [34, 0]
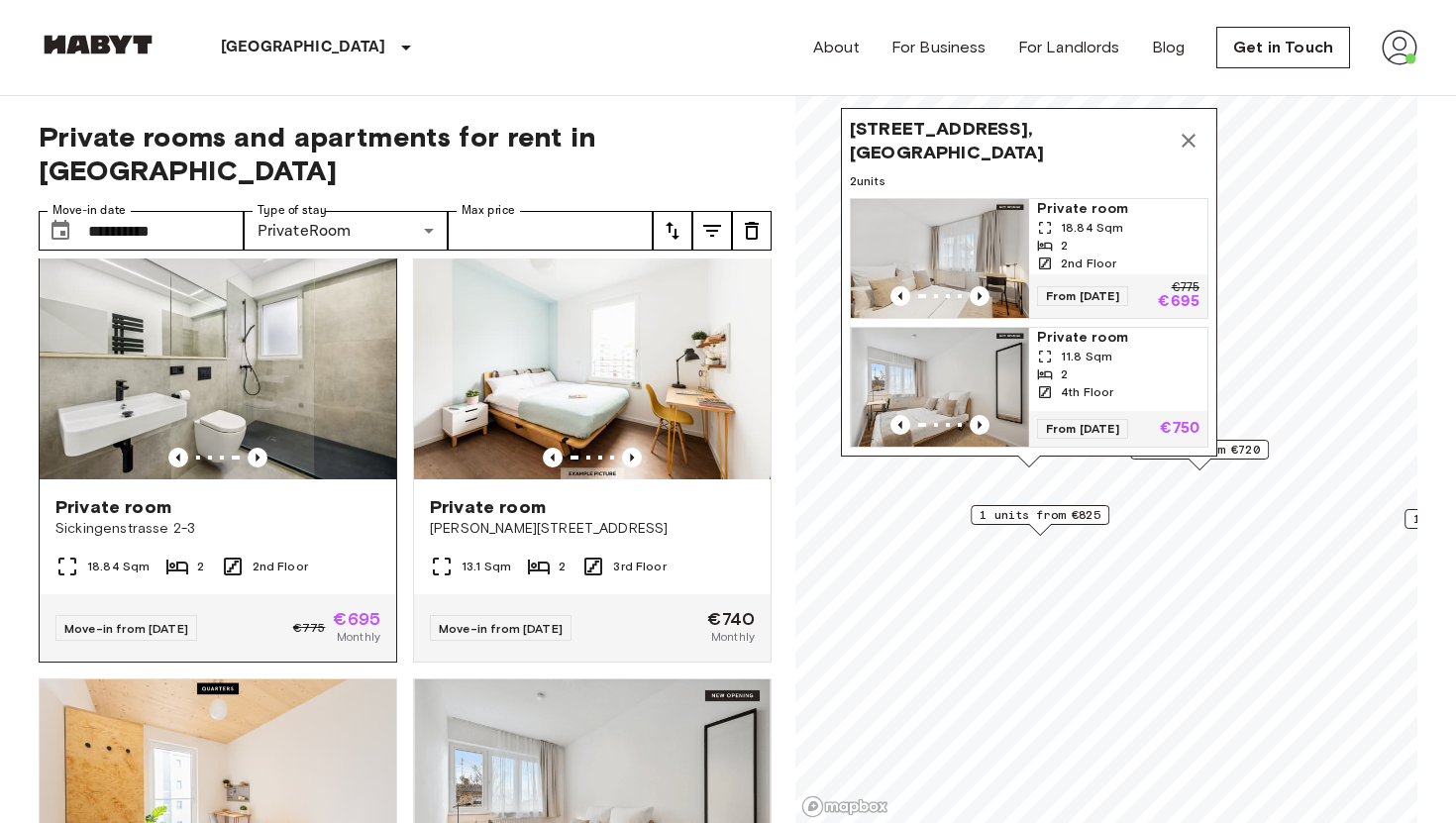
click at [269, 322] on img at bounding box center [218, 359] width 357 height 237
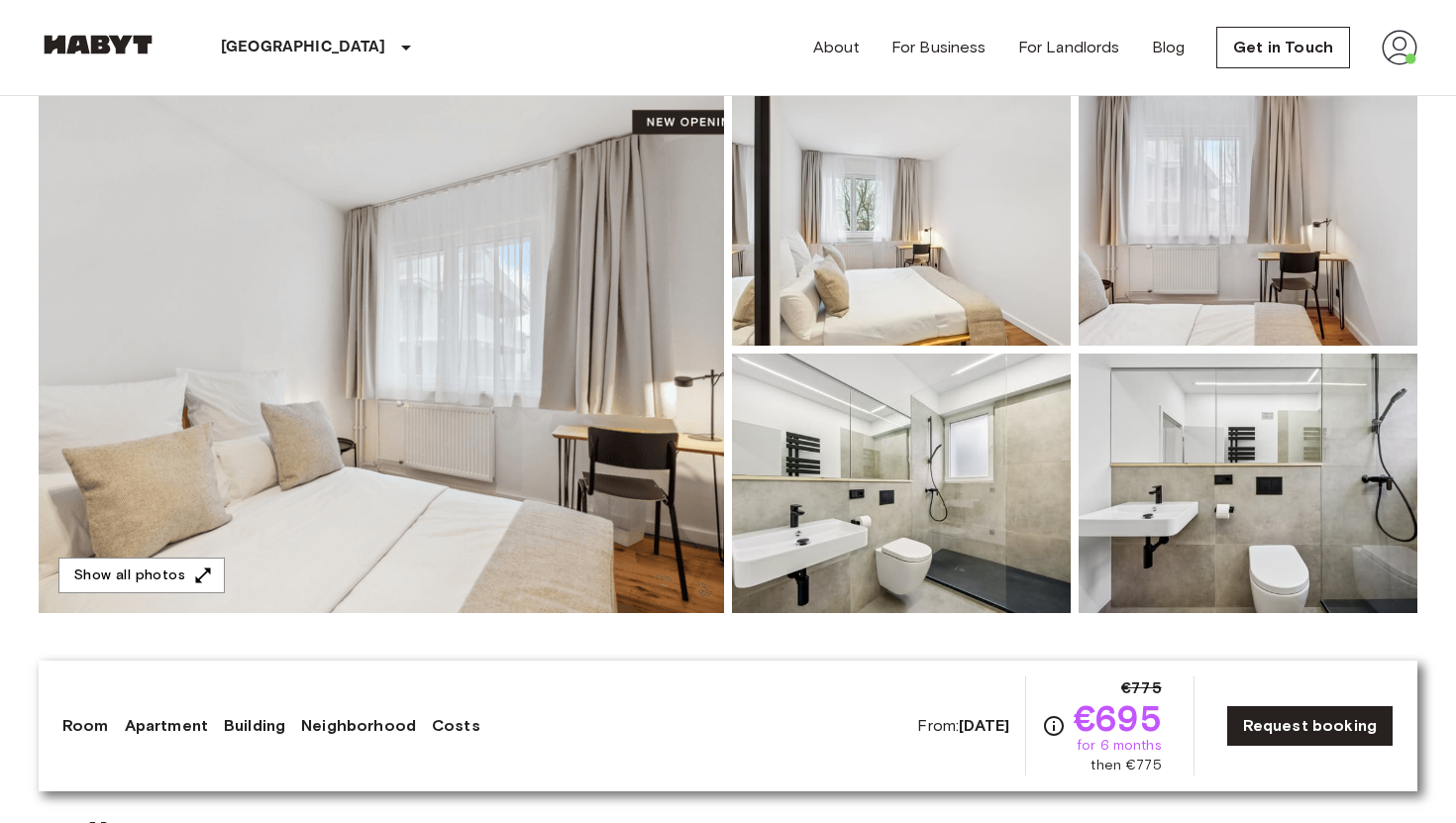
scroll to position [198, 0]
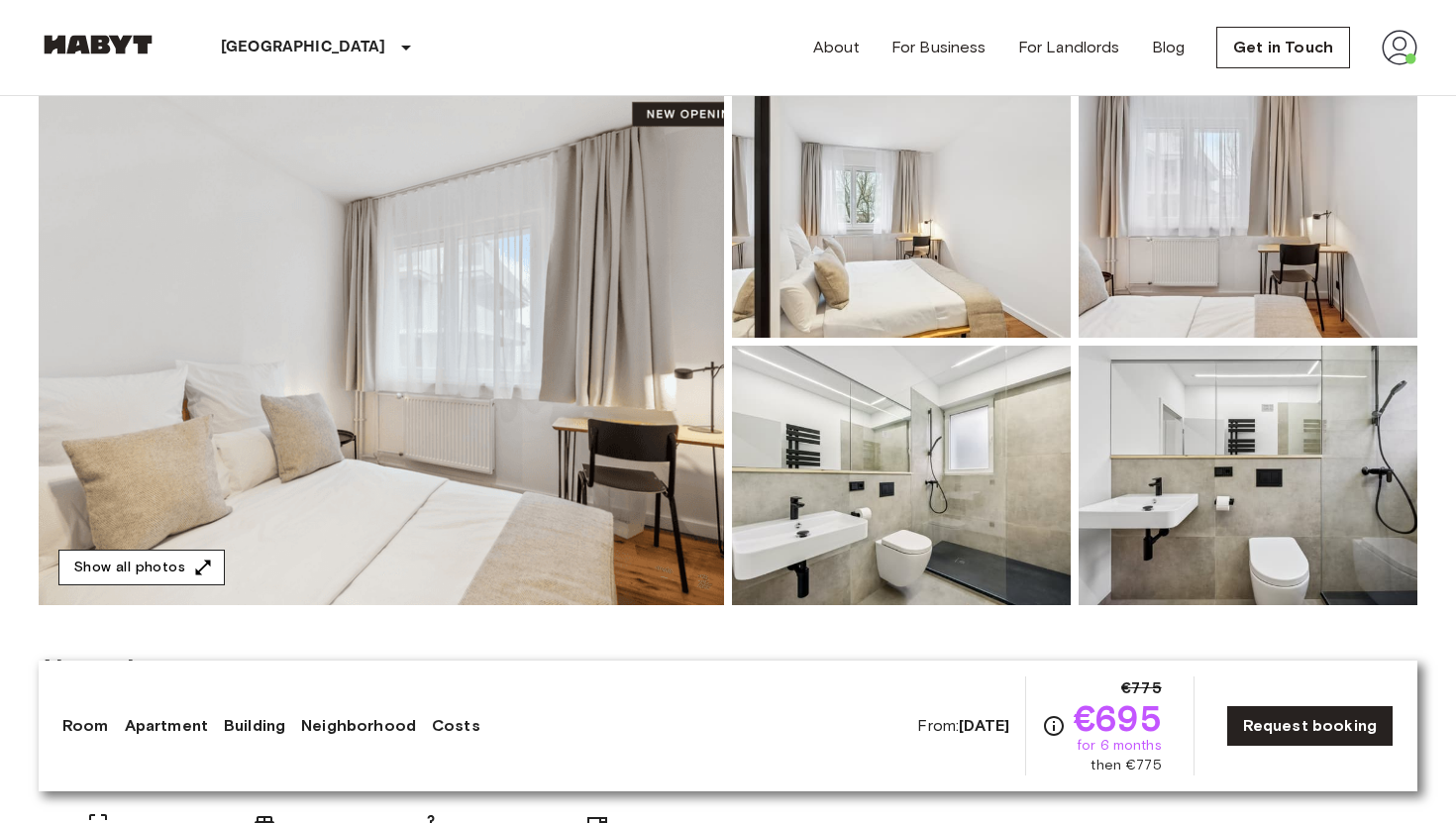
click at [203, 565] on icon "button" at bounding box center [203, 567] width 20 height 20
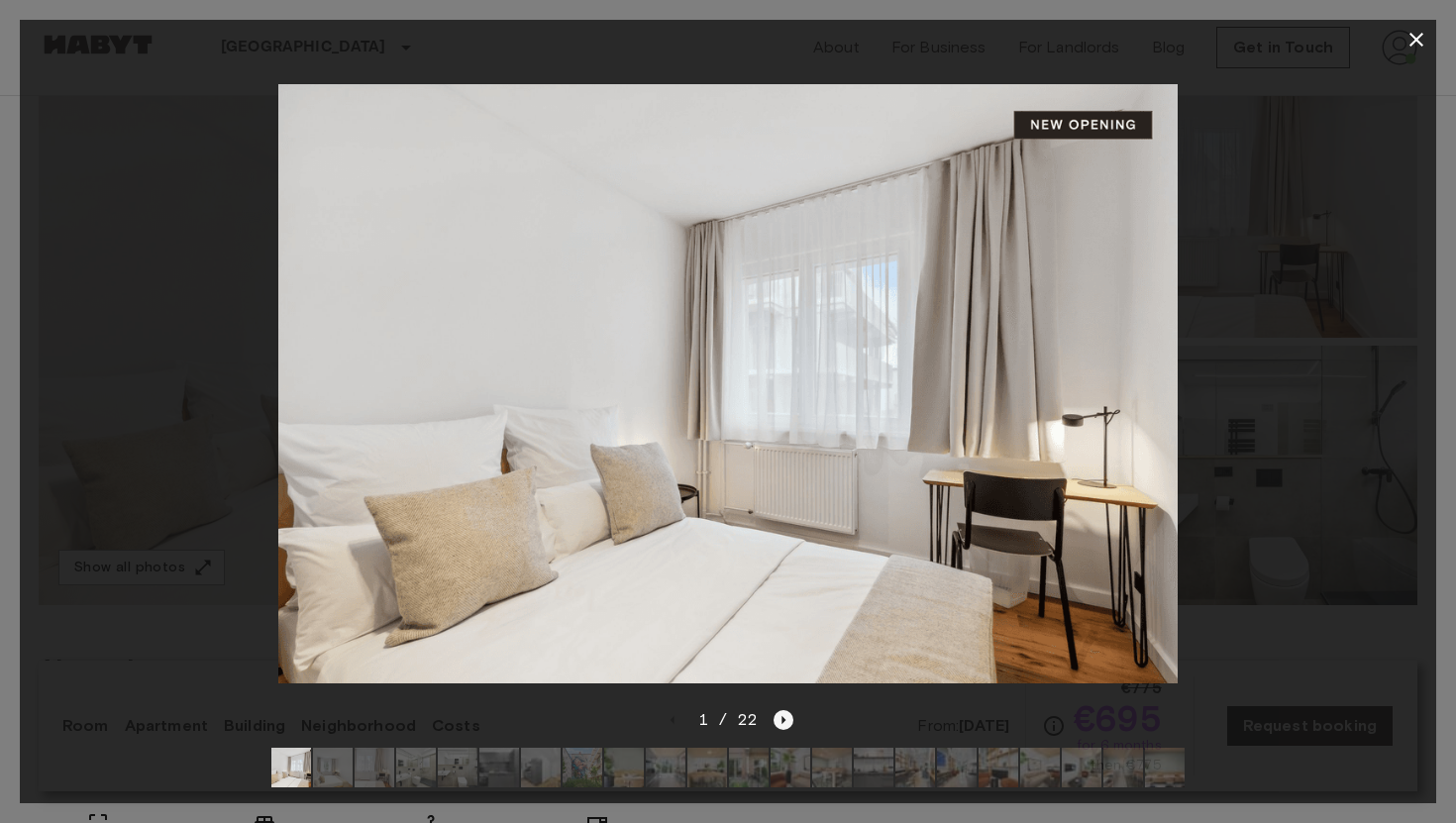
click at [785, 726] on icon "Next image" at bounding box center [784, 720] width 20 height 20
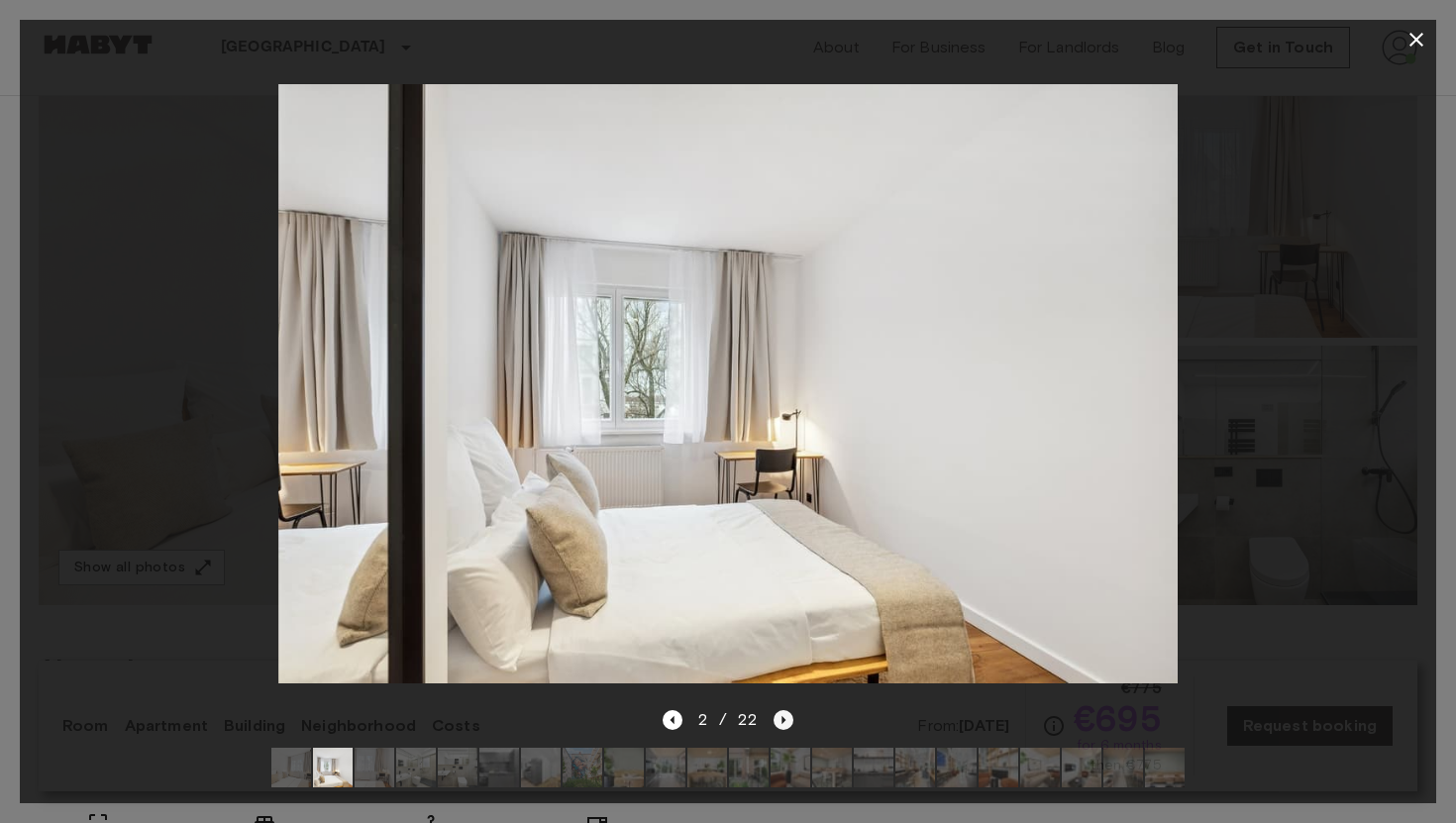
click at [785, 726] on icon "Next image" at bounding box center [784, 720] width 20 height 20
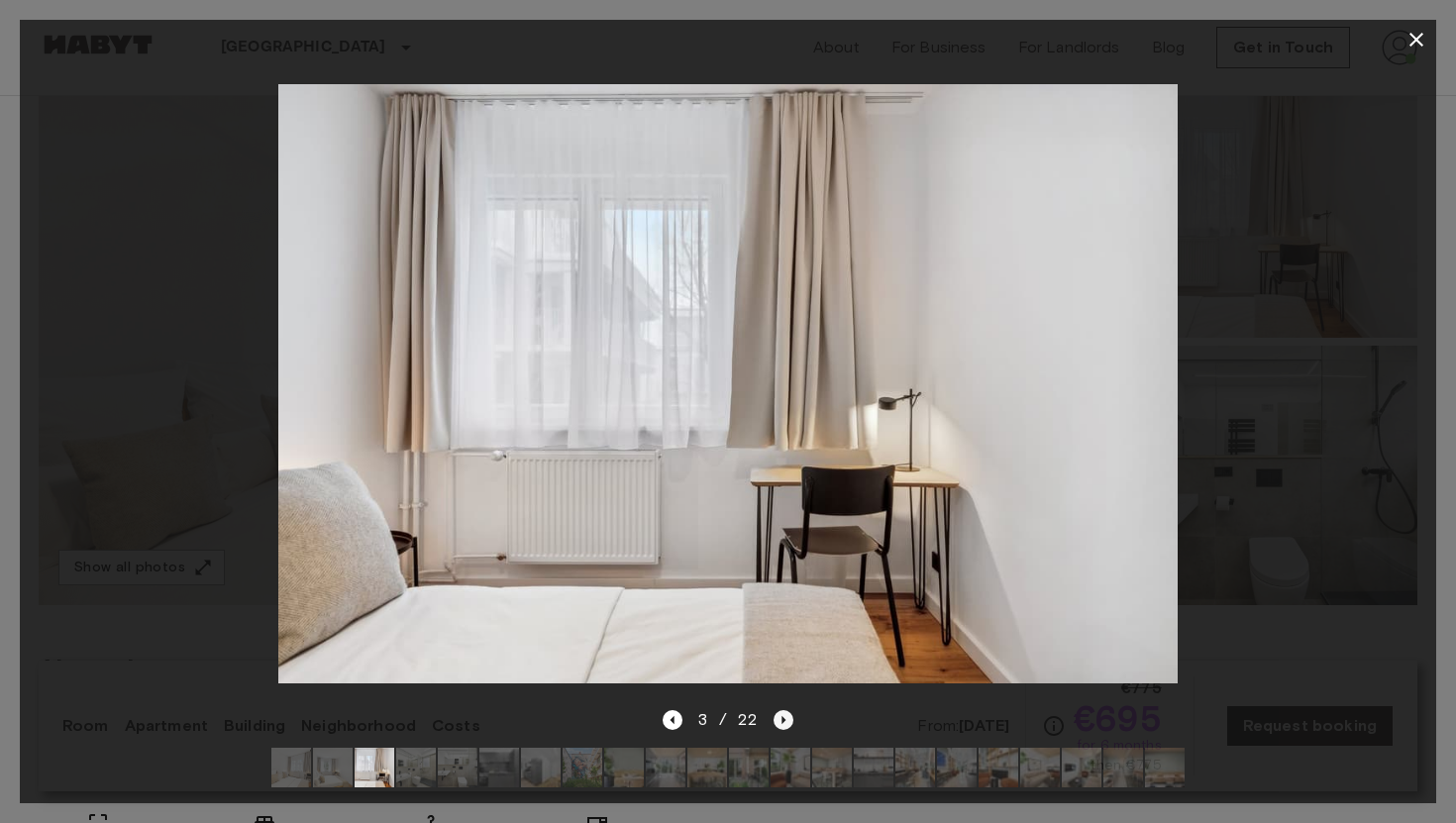
click at [785, 726] on icon "Next image" at bounding box center [784, 720] width 20 height 20
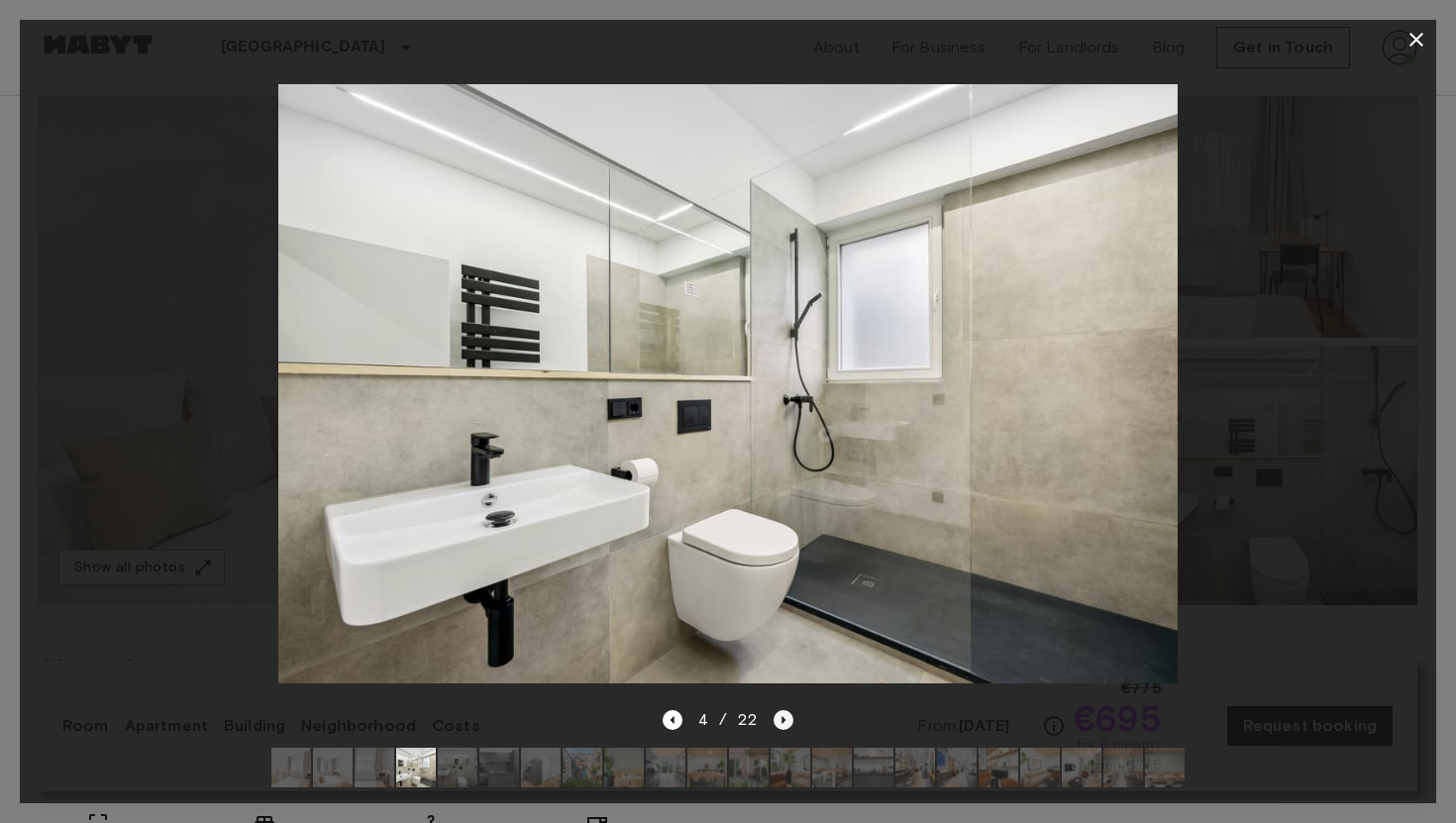
click at [785, 726] on icon "Next image" at bounding box center [784, 720] width 20 height 20
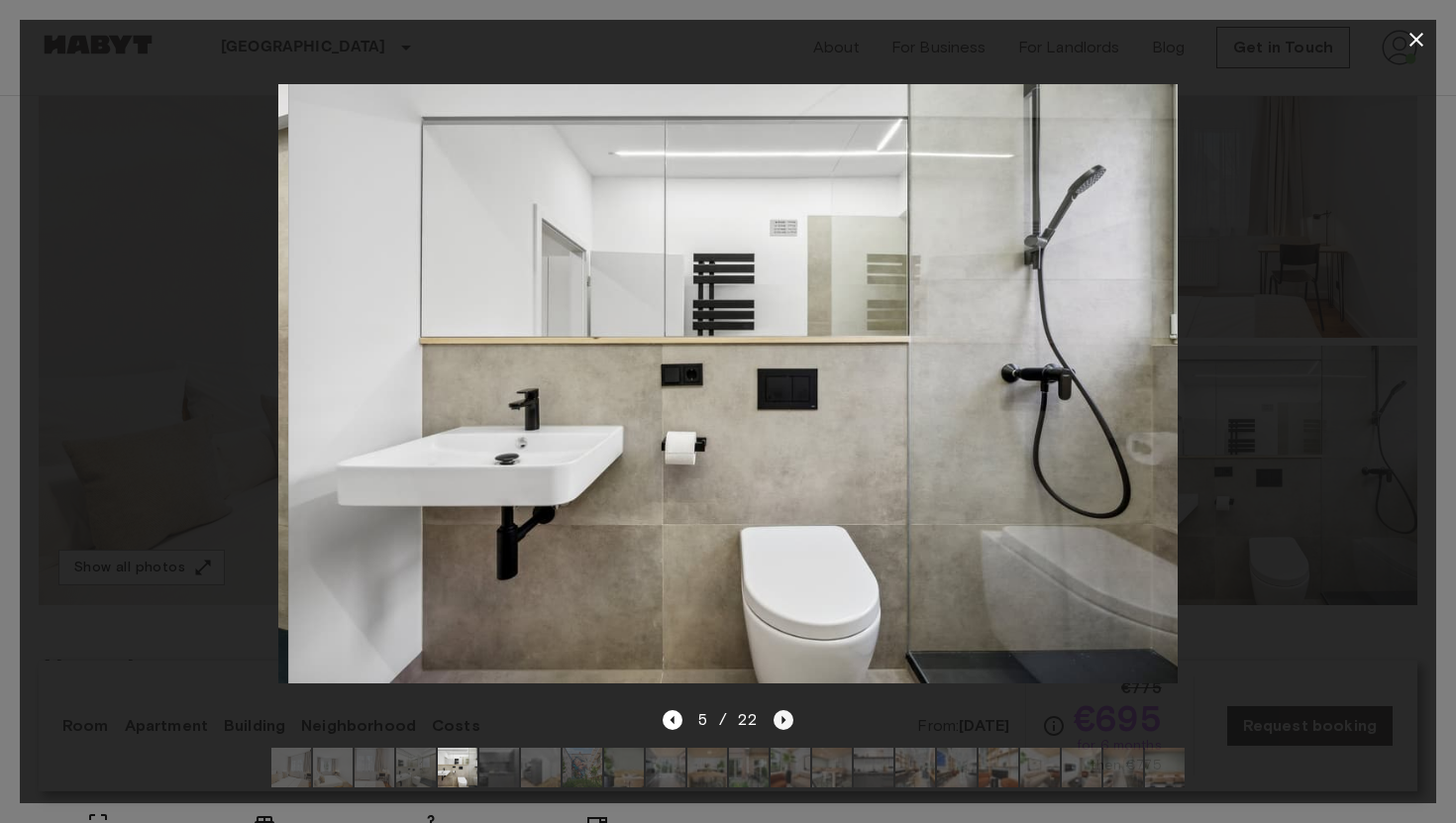
click at [785, 726] on icon "Next image" at bounding box center [784, 720] width 20 height 20
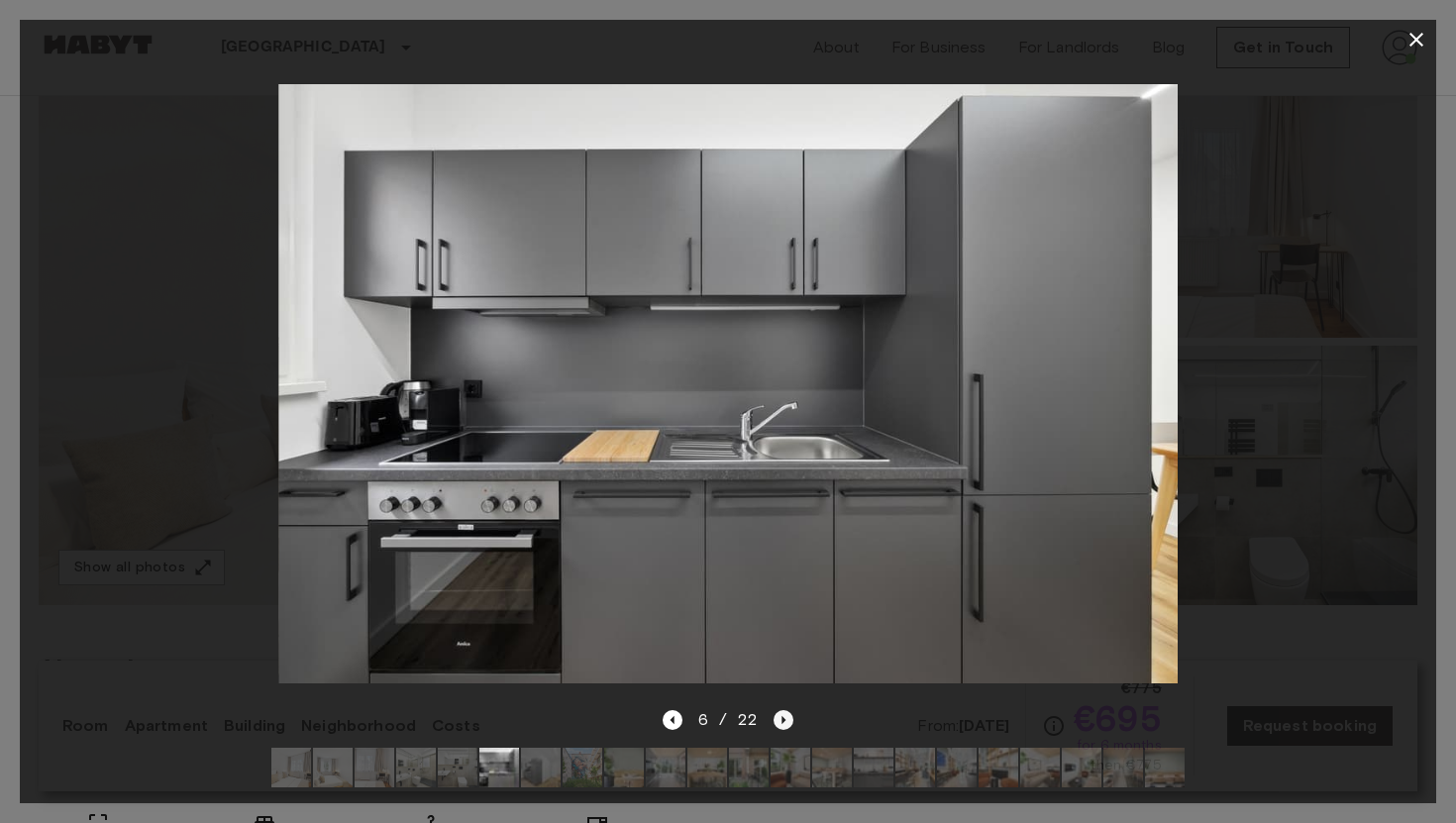
click at [785, 726] on icon "Next image" at bounding box center [784, 720] width 20 height 20
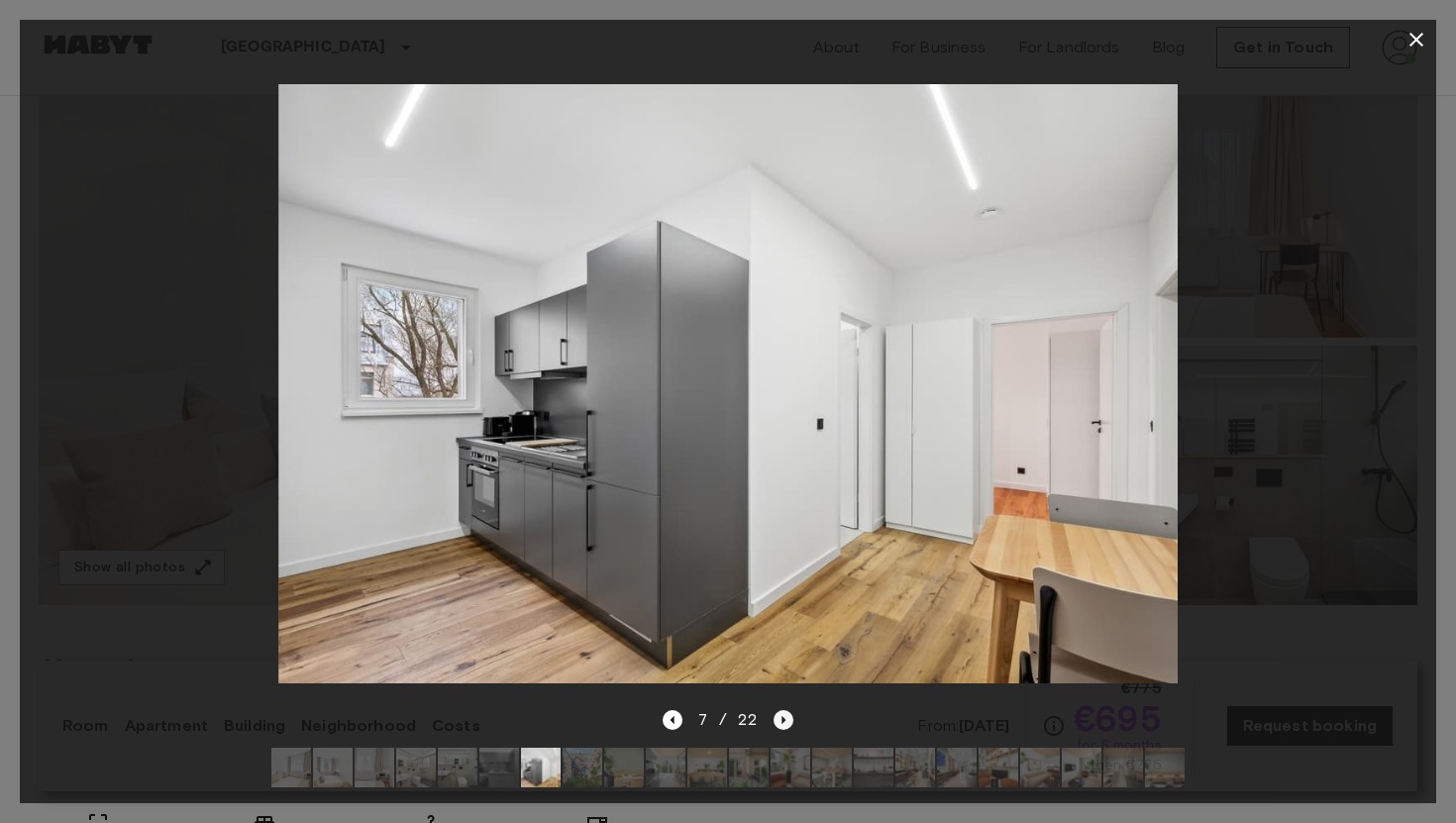
click at [785, 726] on icon "Next image" at bounding box center [784, 720] width 20 height 20
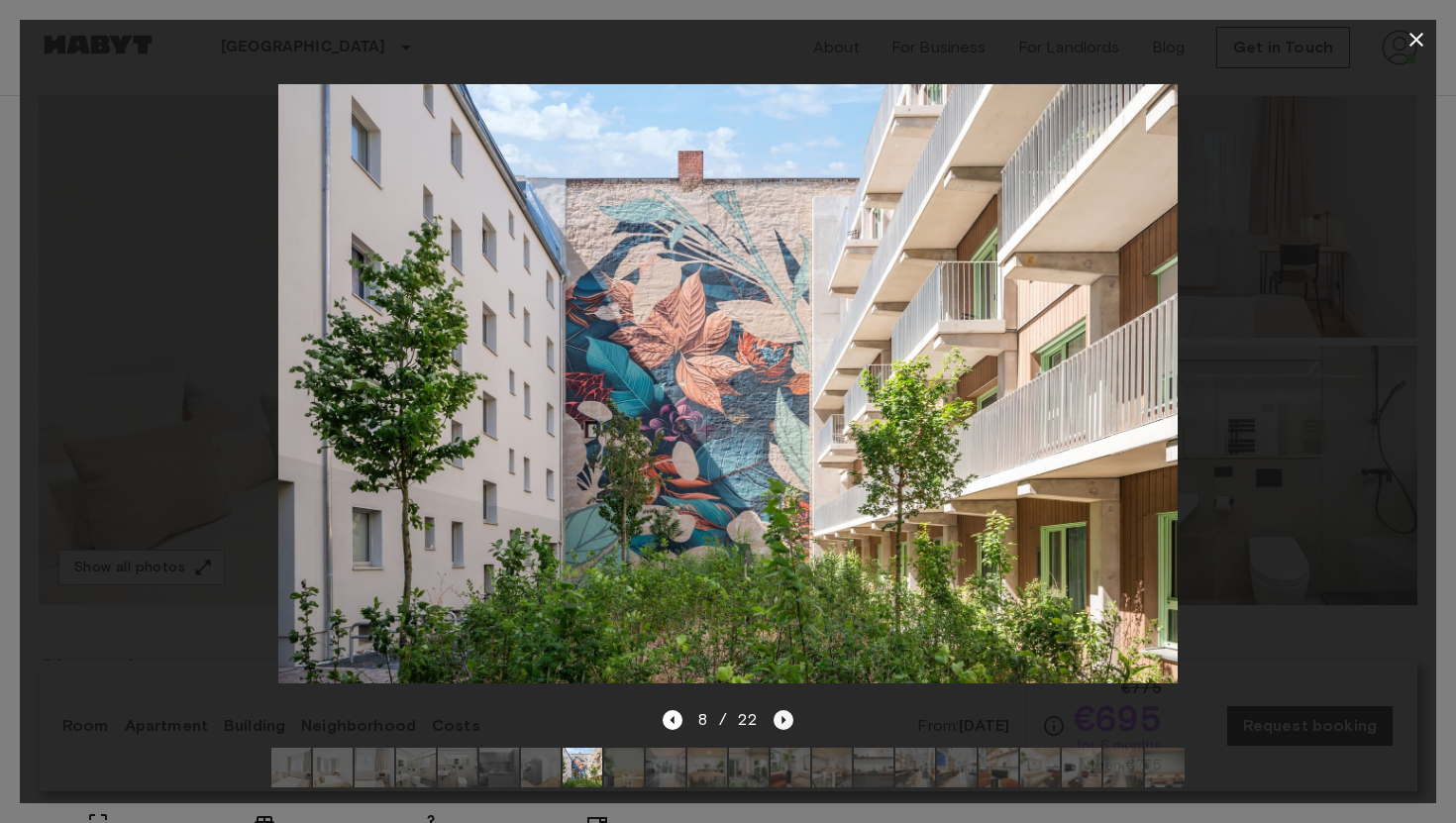
click at [783, 718] on icon "Next image" at bounding box center [785, 720] width 4 height 8
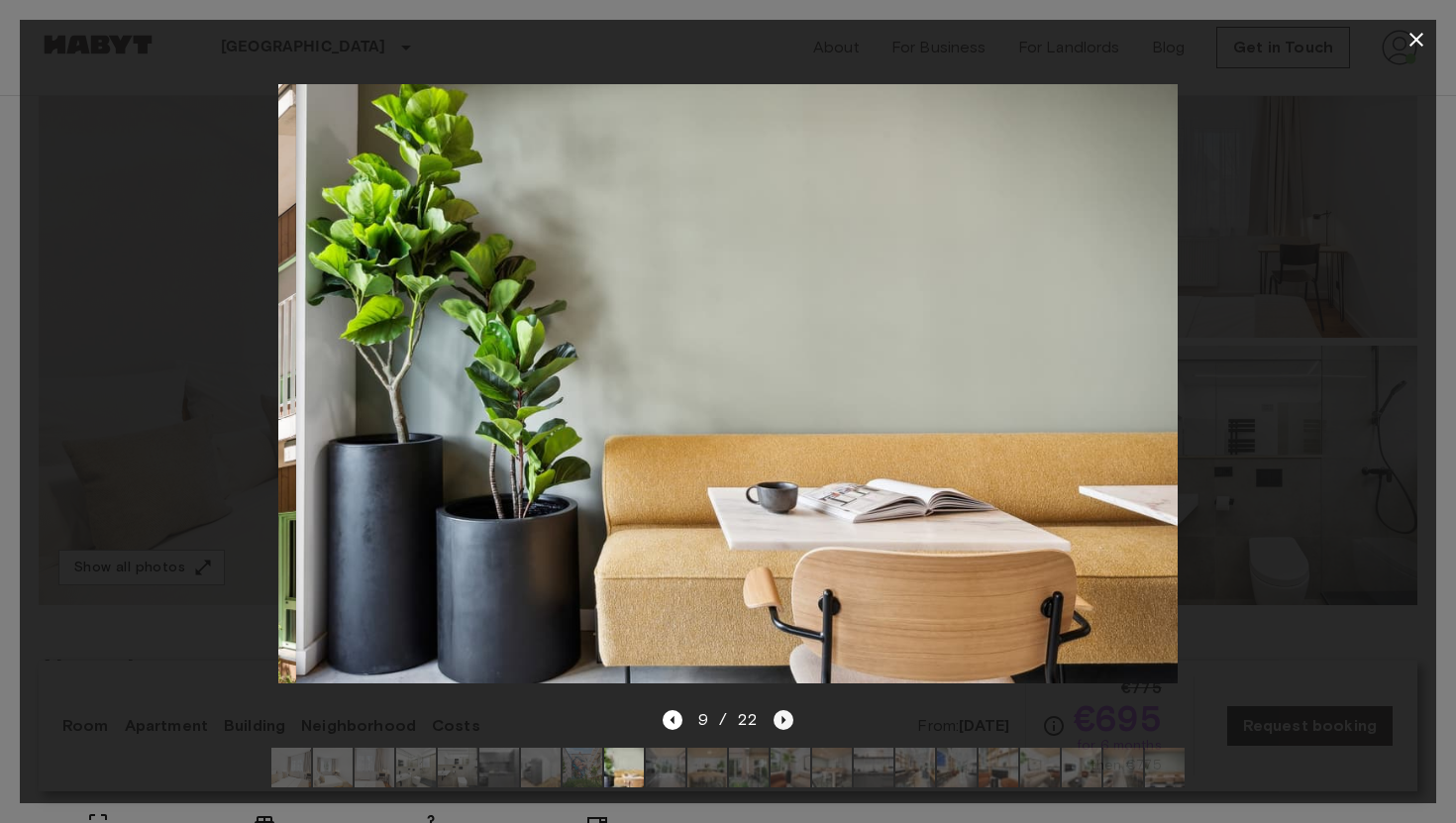
click at [783, 718] on icon "Next image" at bounding box center [785, 720] width 4 height 8
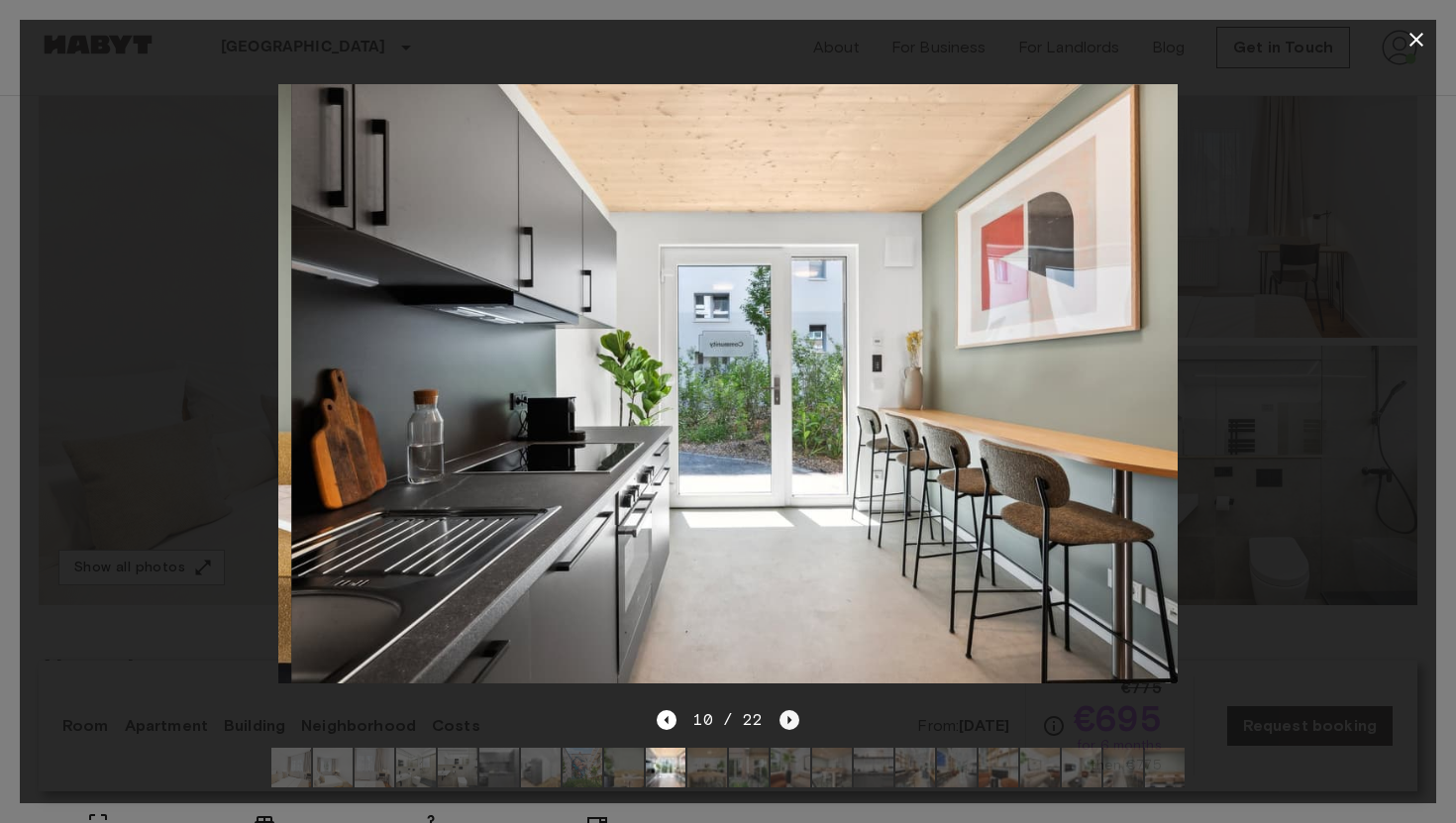
click at [782, 718] on icon "Next image" at bounding box center [790, 720] width 20 height 20
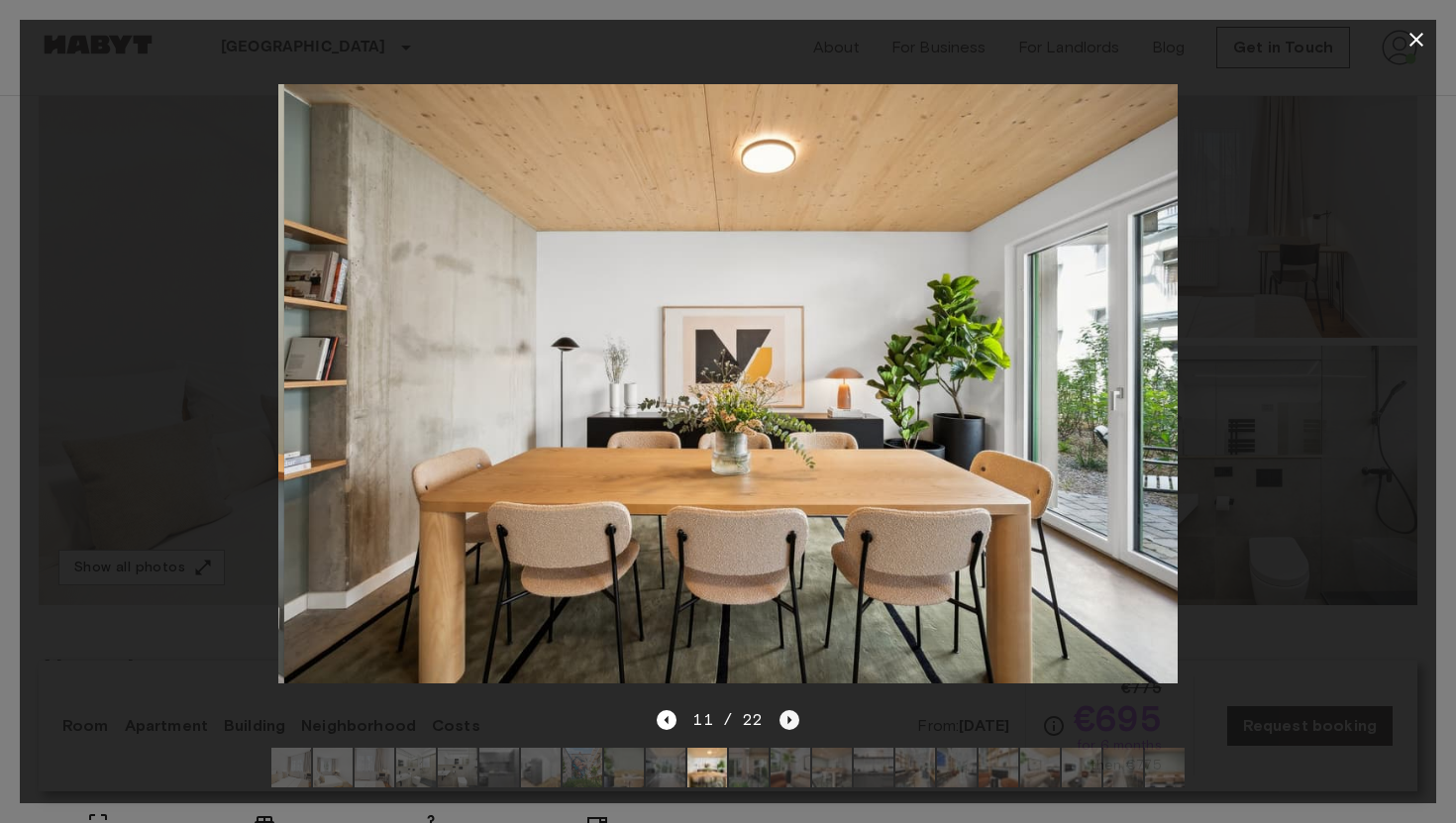
click at [782, 718] on icon "Next image" at bounding box center [790, 720] width 20 height 20
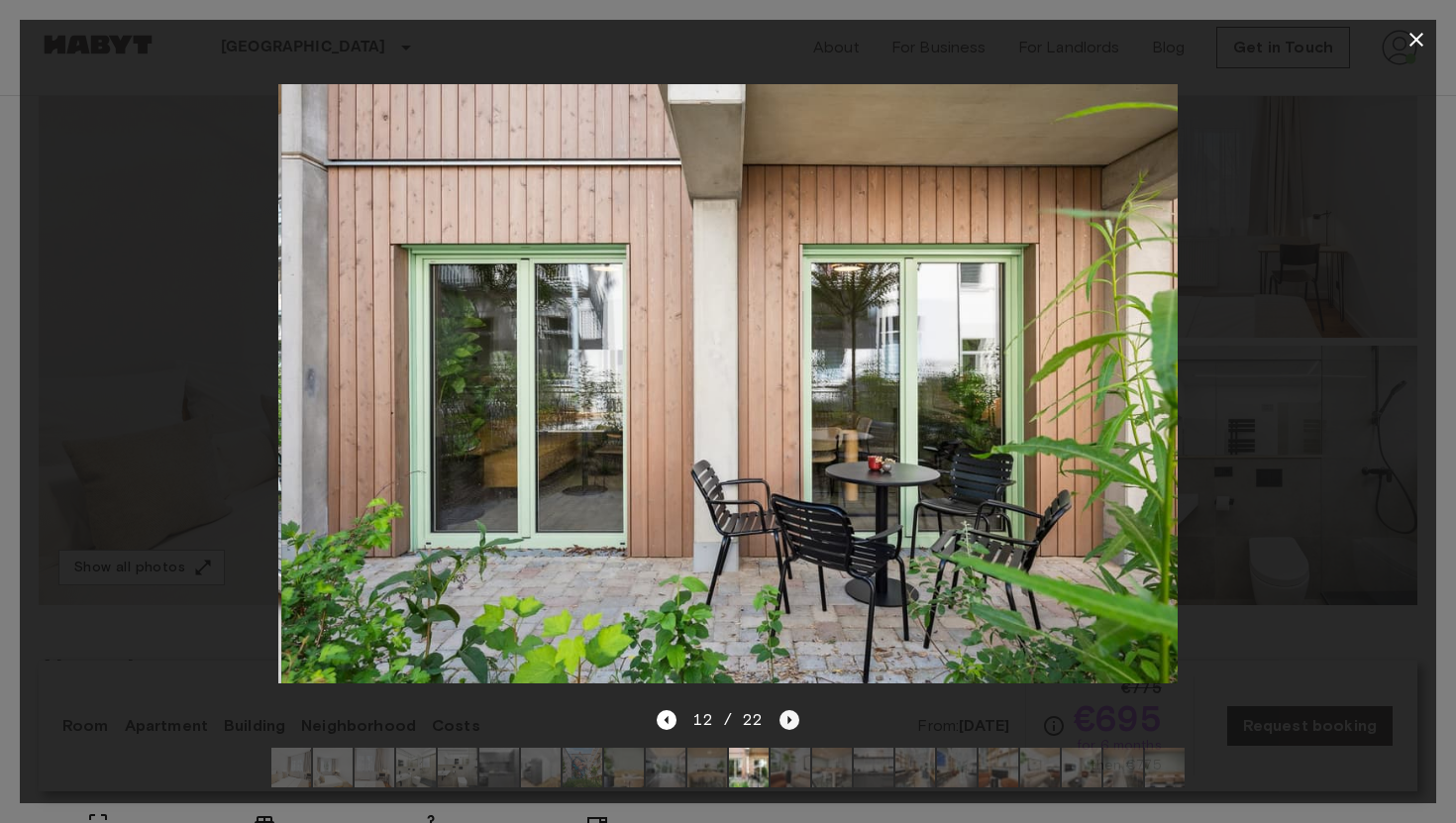
click at [782, 718] on icon "Next image" at bounding box center [790, 720] width 20 height 20
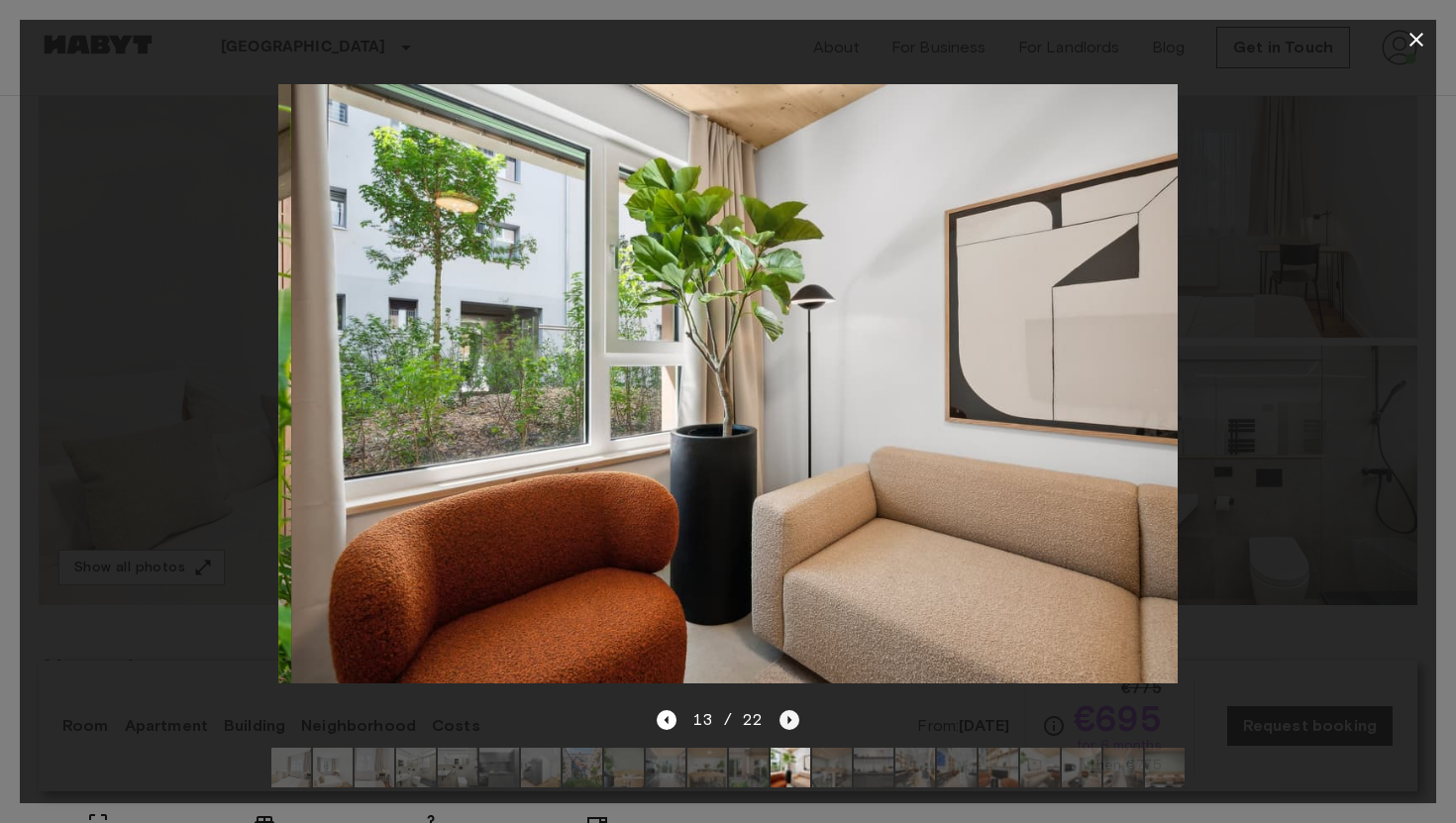
click at [782, 718] on icon "Next image" at bounding box center [790, 720] width 20 height 20
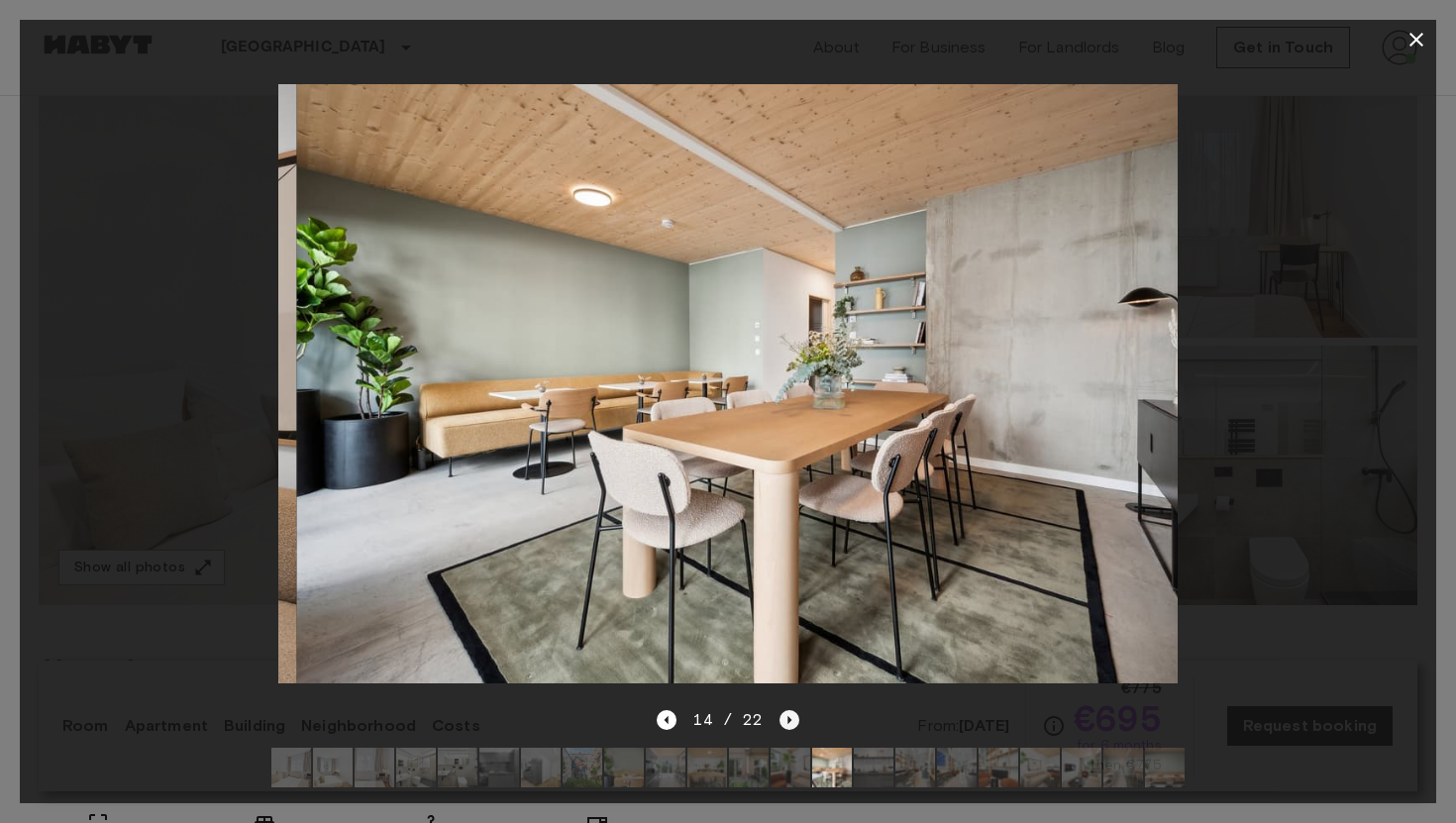
click at [782, 718] on icon "Next image" at bounding box center [790, 720] width 20 height 20
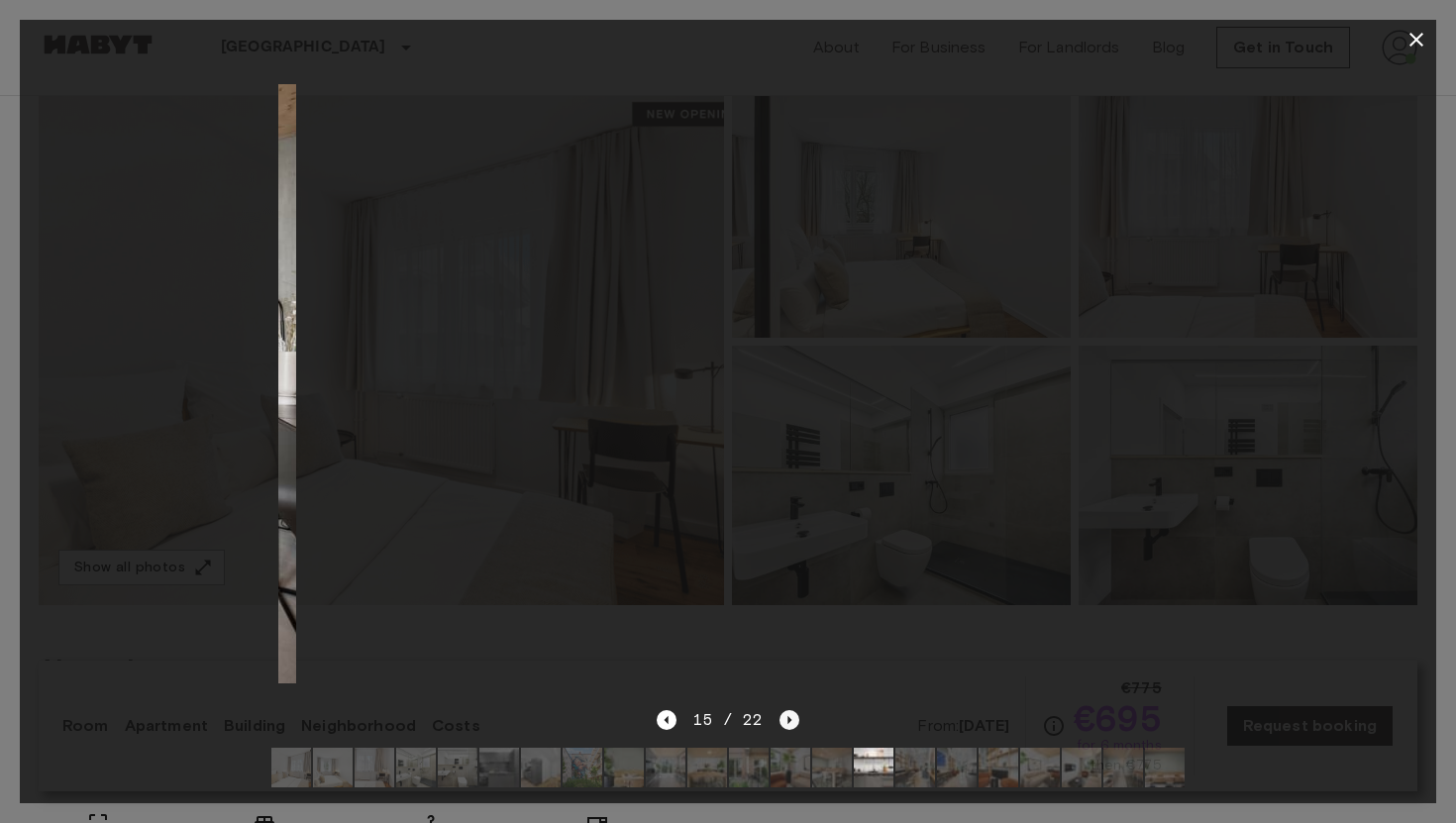
click at [782, 718] on icon "Next image" at bounding box center [790, 720] width 20 height 20
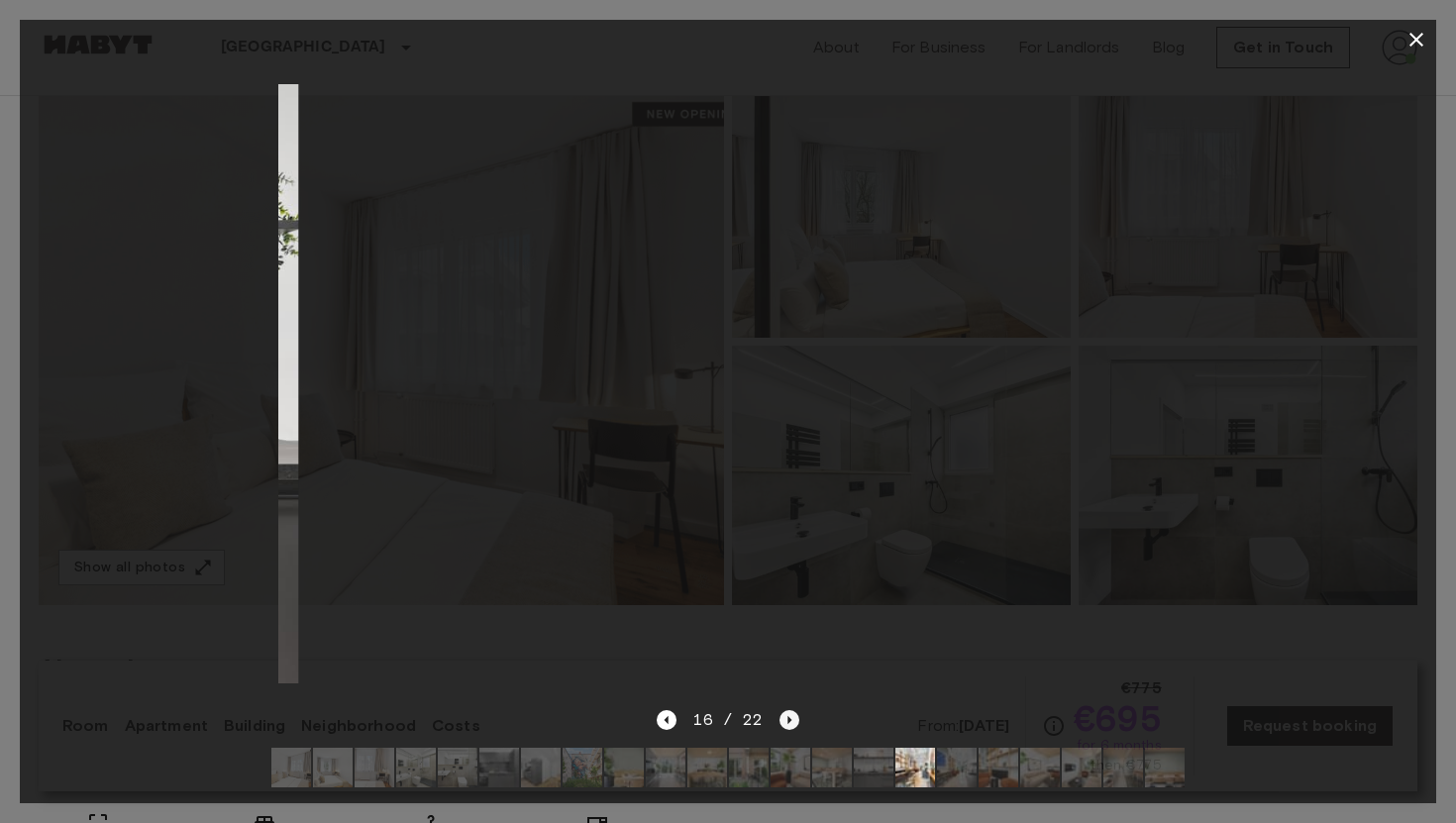
click at [782, 718] on icon "Next image" at bounding box center [790, 720] width 20 height 20
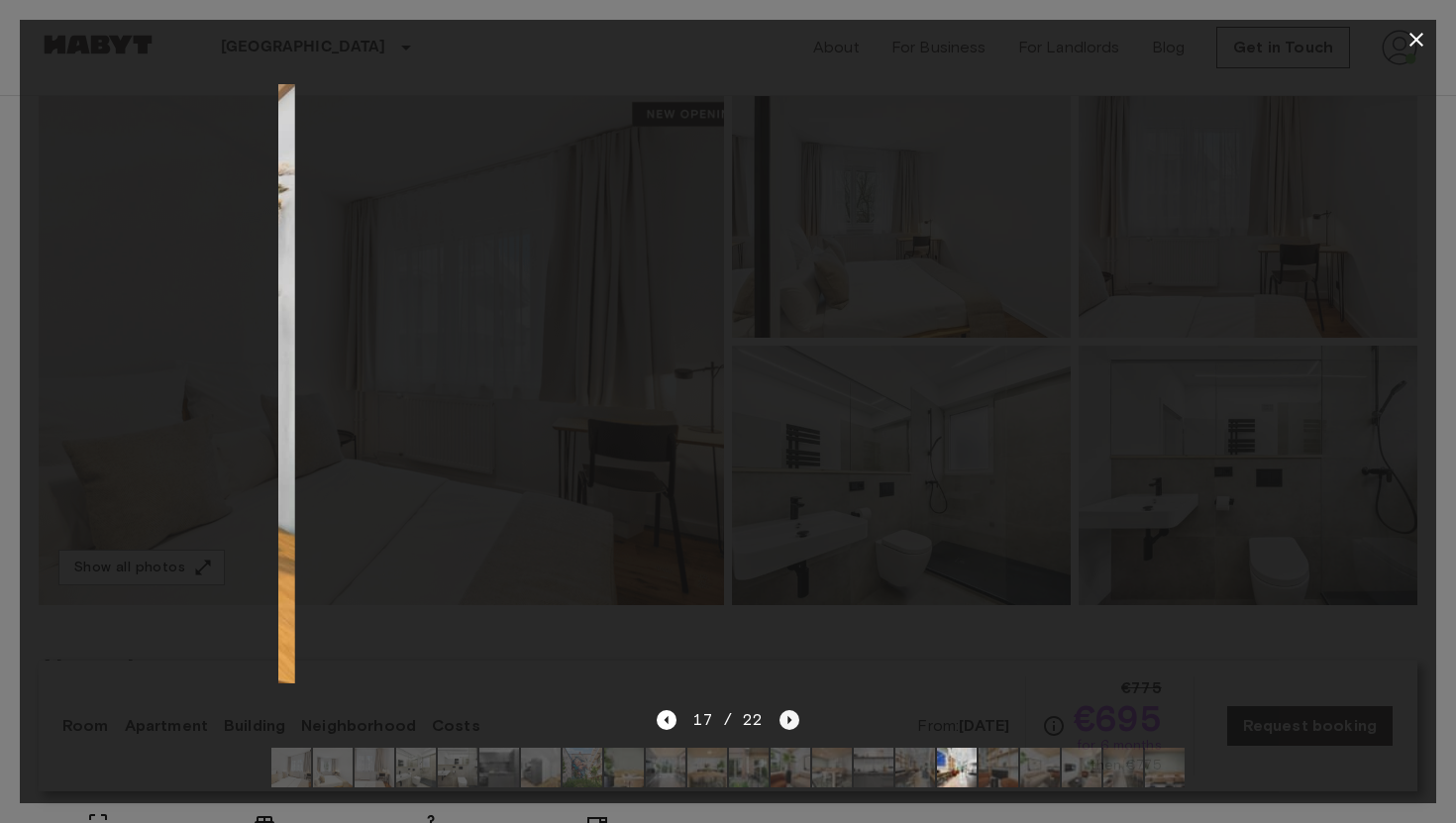
click at [782, 718] on icon "Next image" at bounding box center [790, 720] width 20 height 20
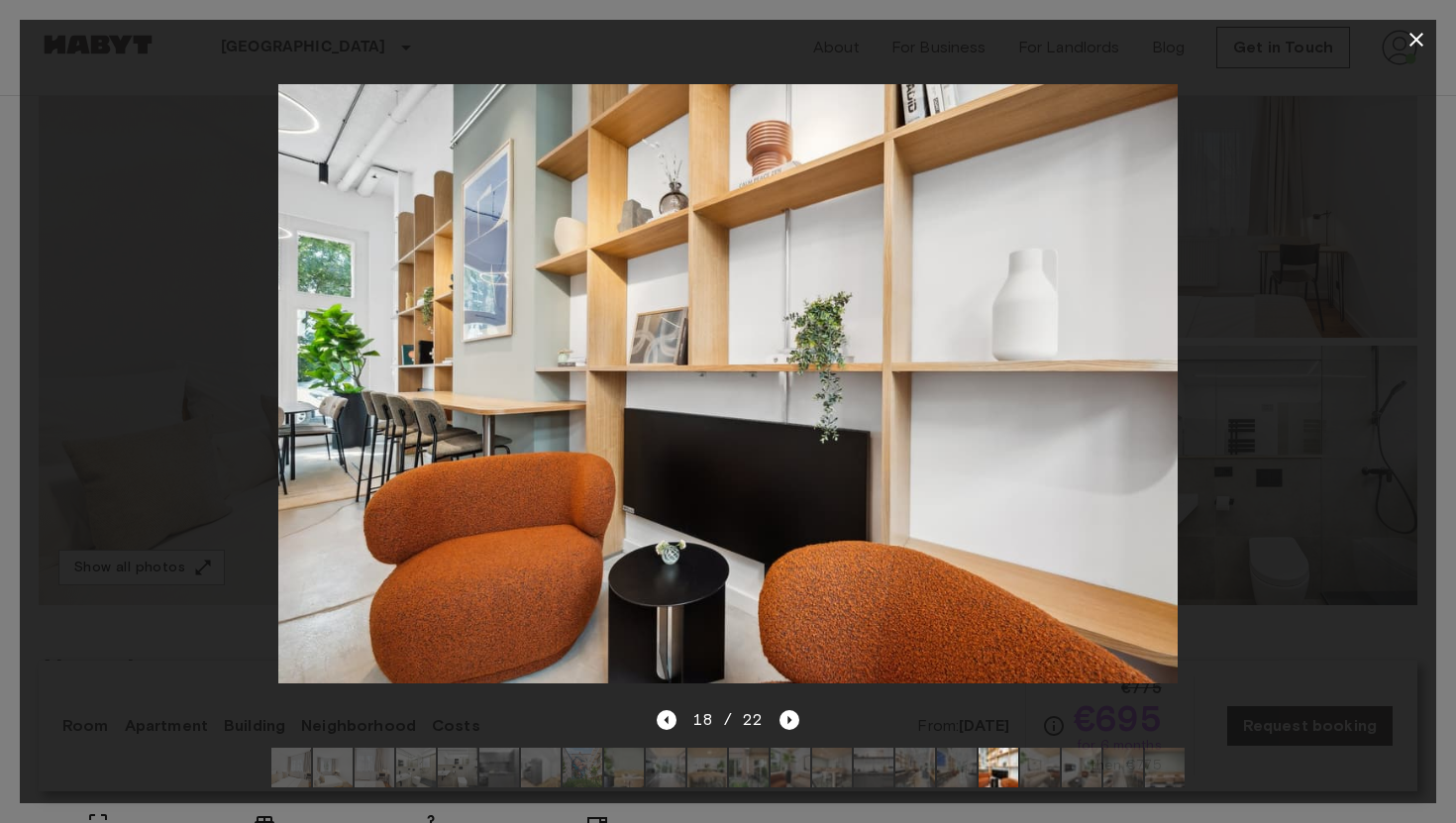
click at [1415, 40] on icon "button" at bounding box center [1416, 40] width 14 height 14
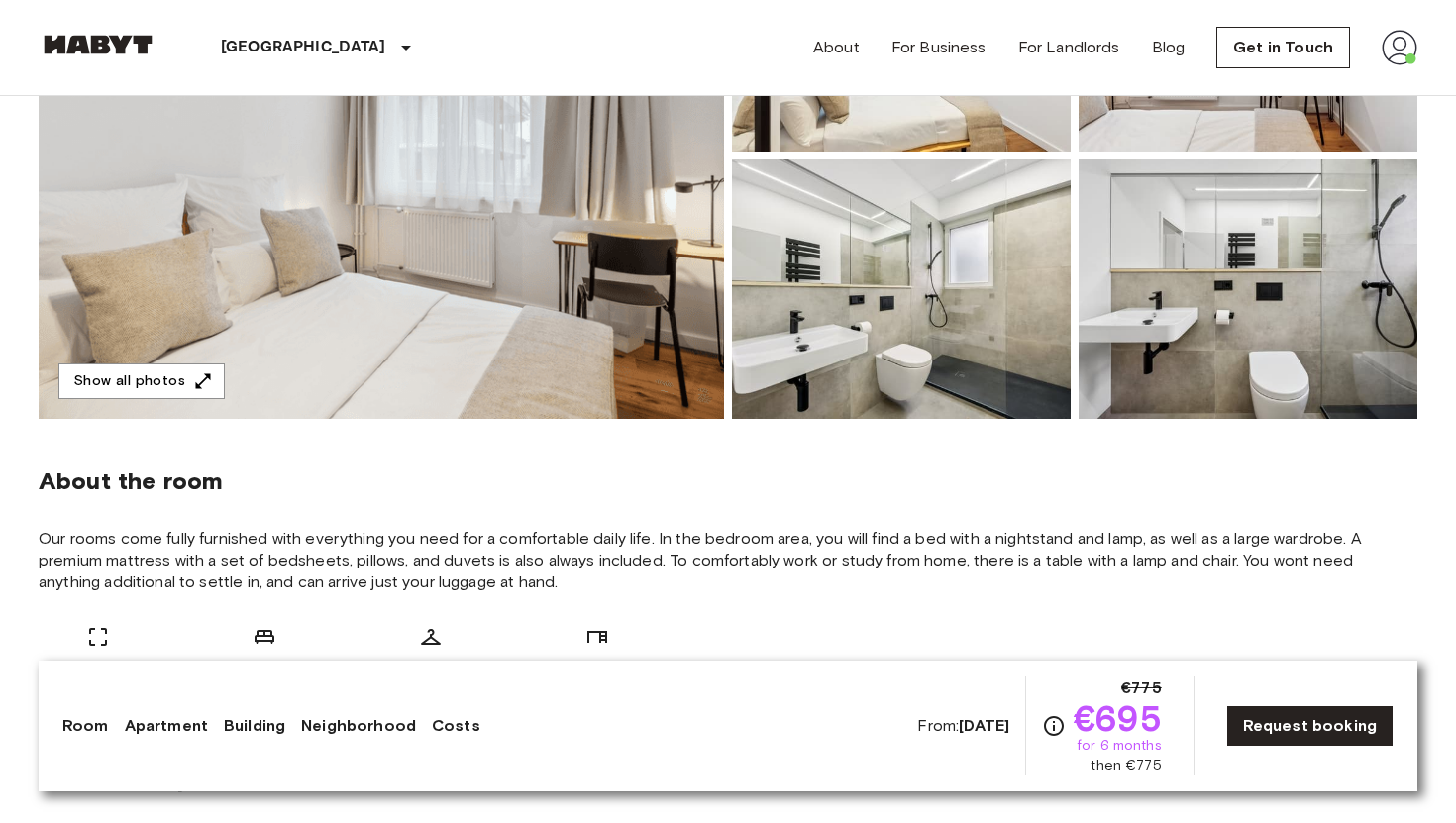
scroll to position [0, 0]
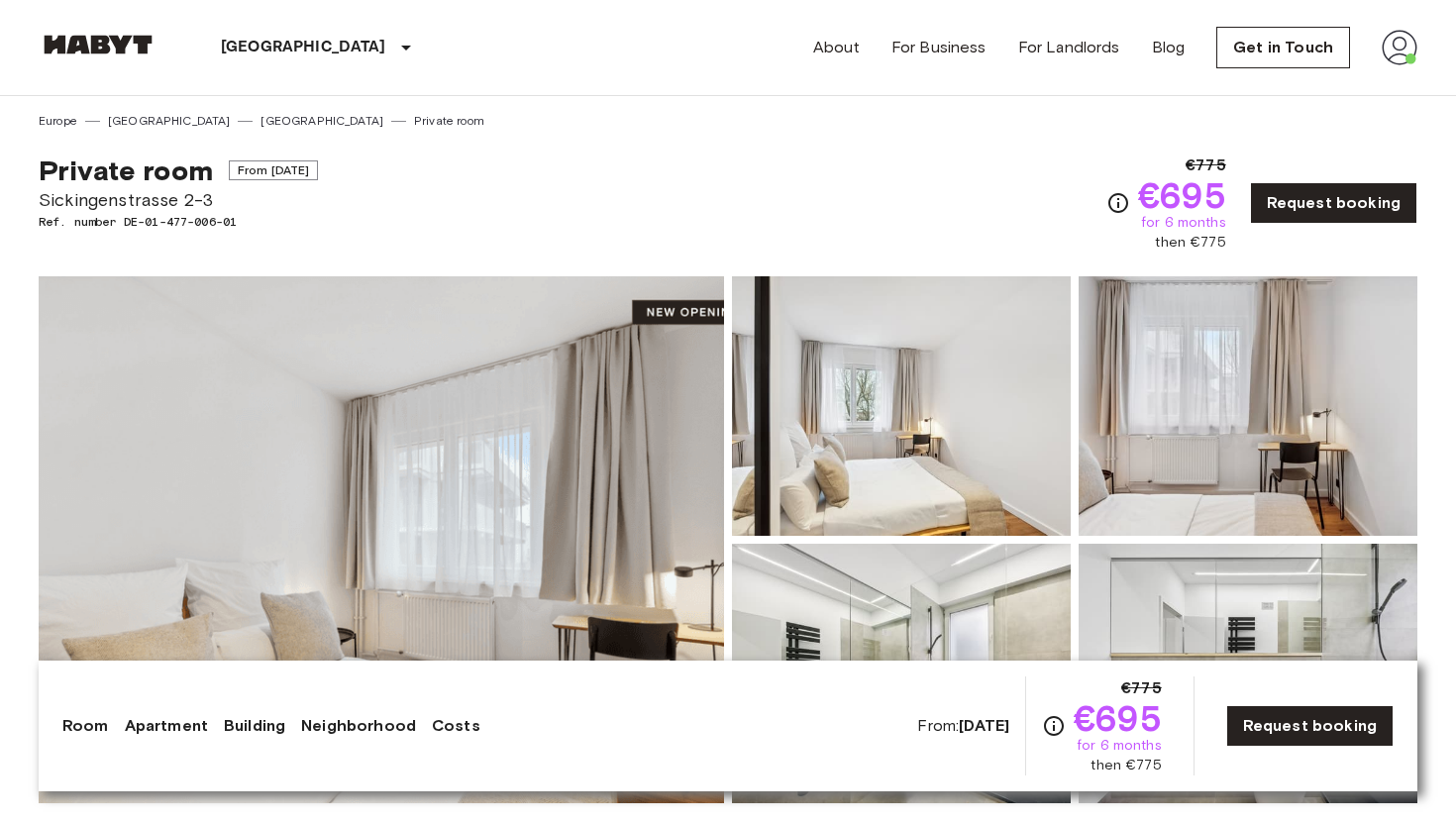
click at [1398, 38] on img at bounding box center [1399, 48] width 36 height 36
click at [1292, 81] on li "Profile" at bounding box center [1340, 83] width 198 height 36
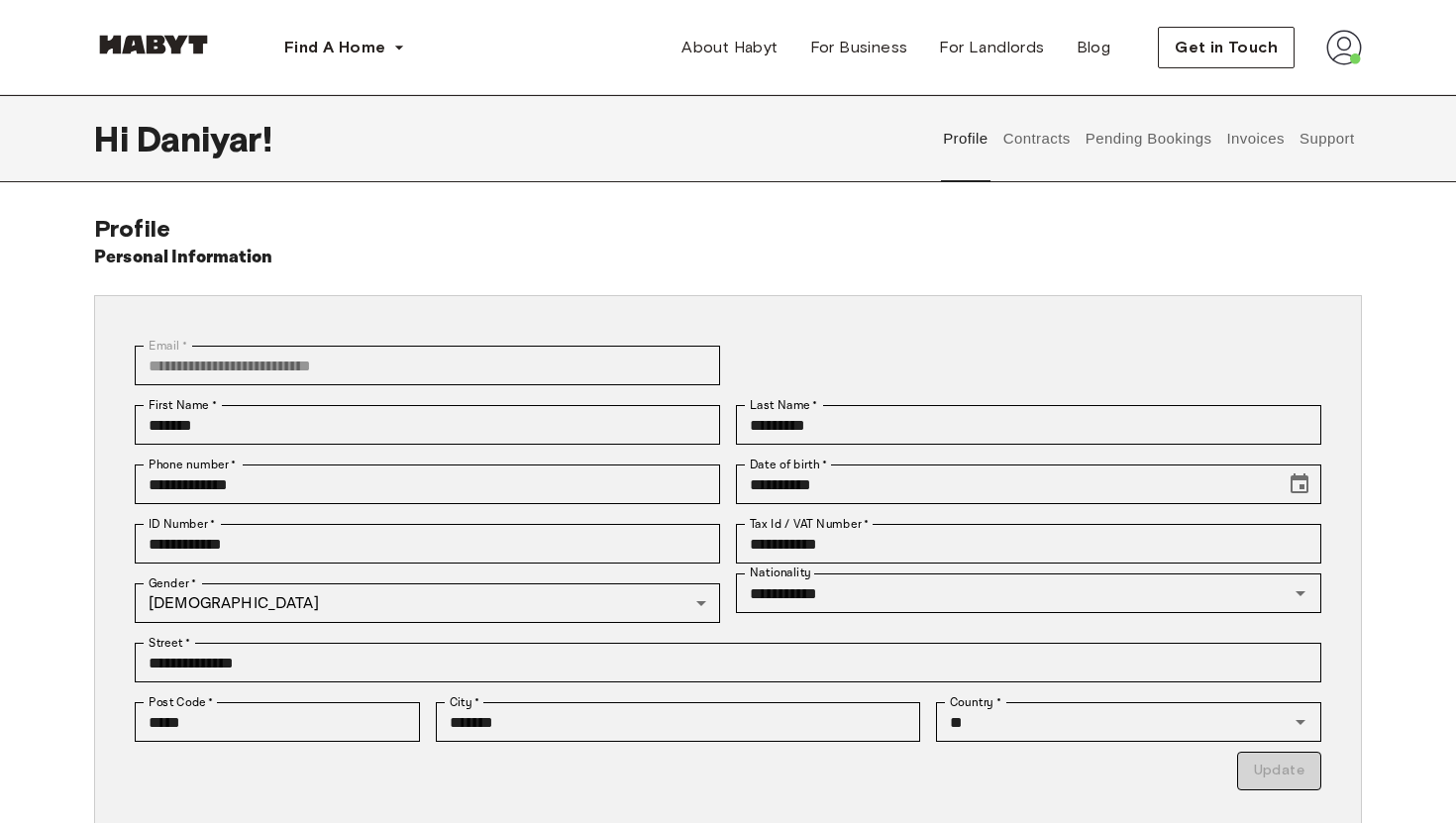
click at [1050, 146] on button "Contracts" at bounding box center [1036, 139] width 73 height 87
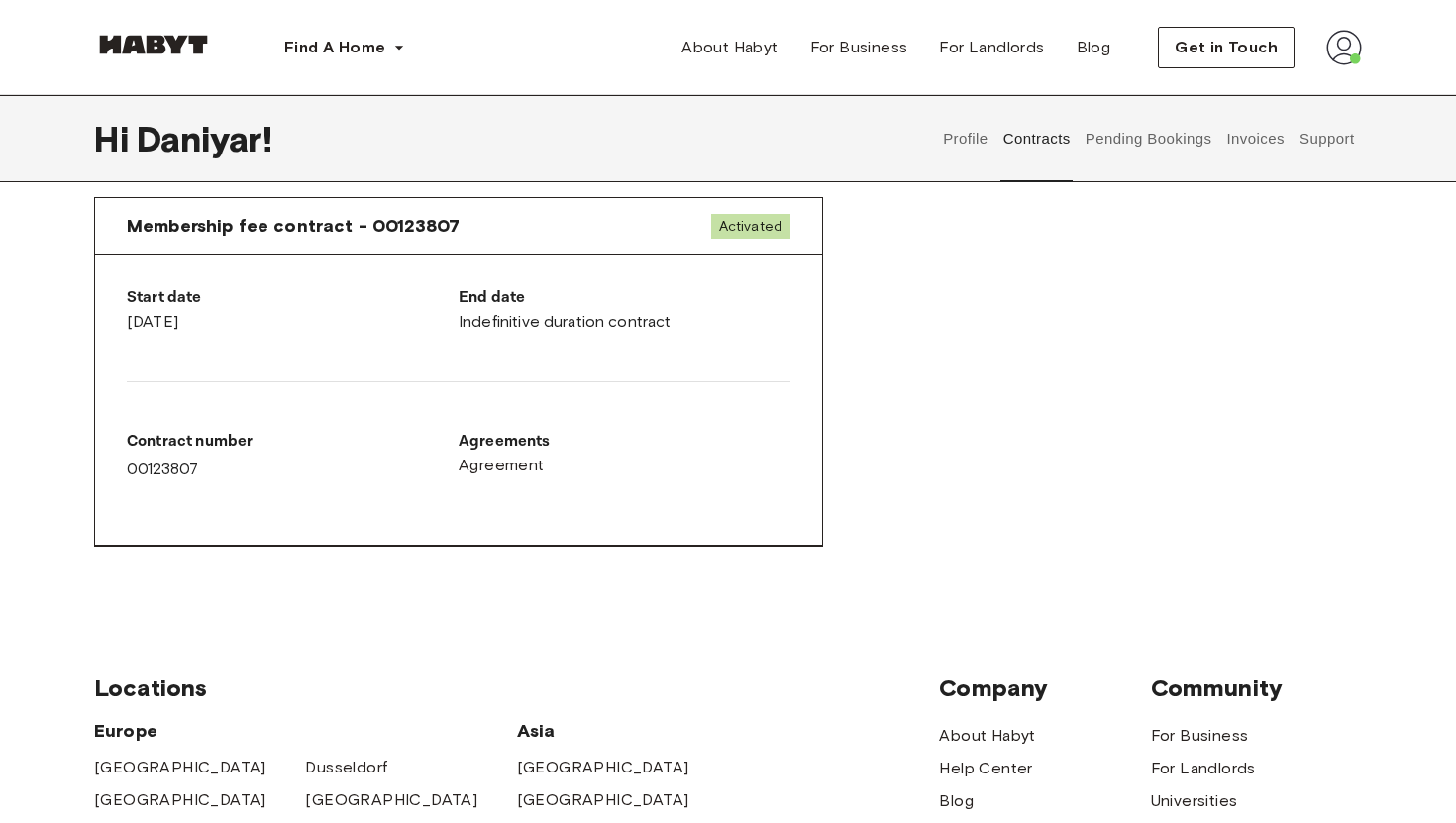
scroll to position [1050, 0]
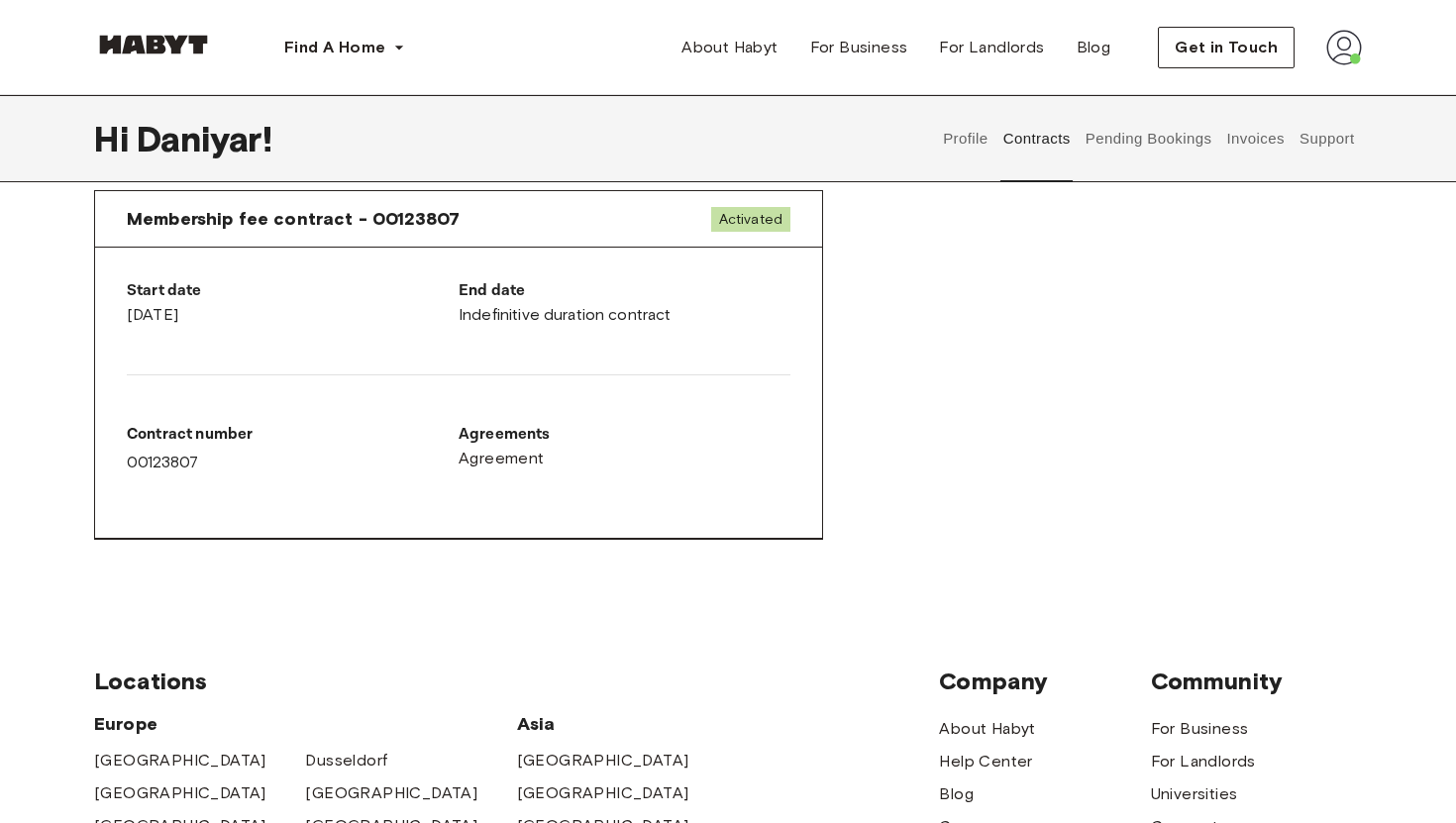
click at [1142, 141] on button "Pending Bookings" at bounding box center [1148, 139] width 132 height 87
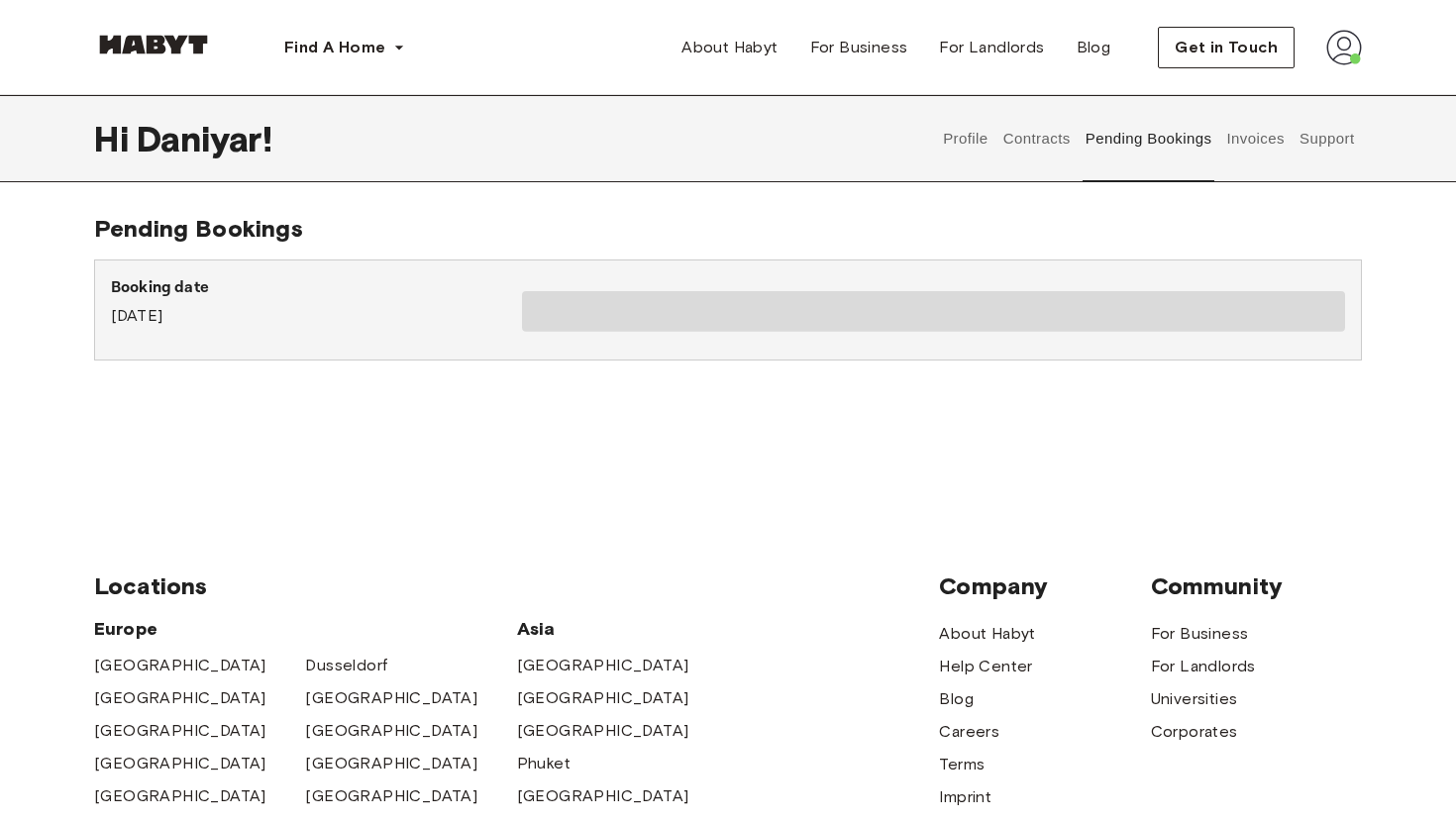
click at [1251, 149] on button "Invoices" at bounding box center [1254, 139] width 63 height 87
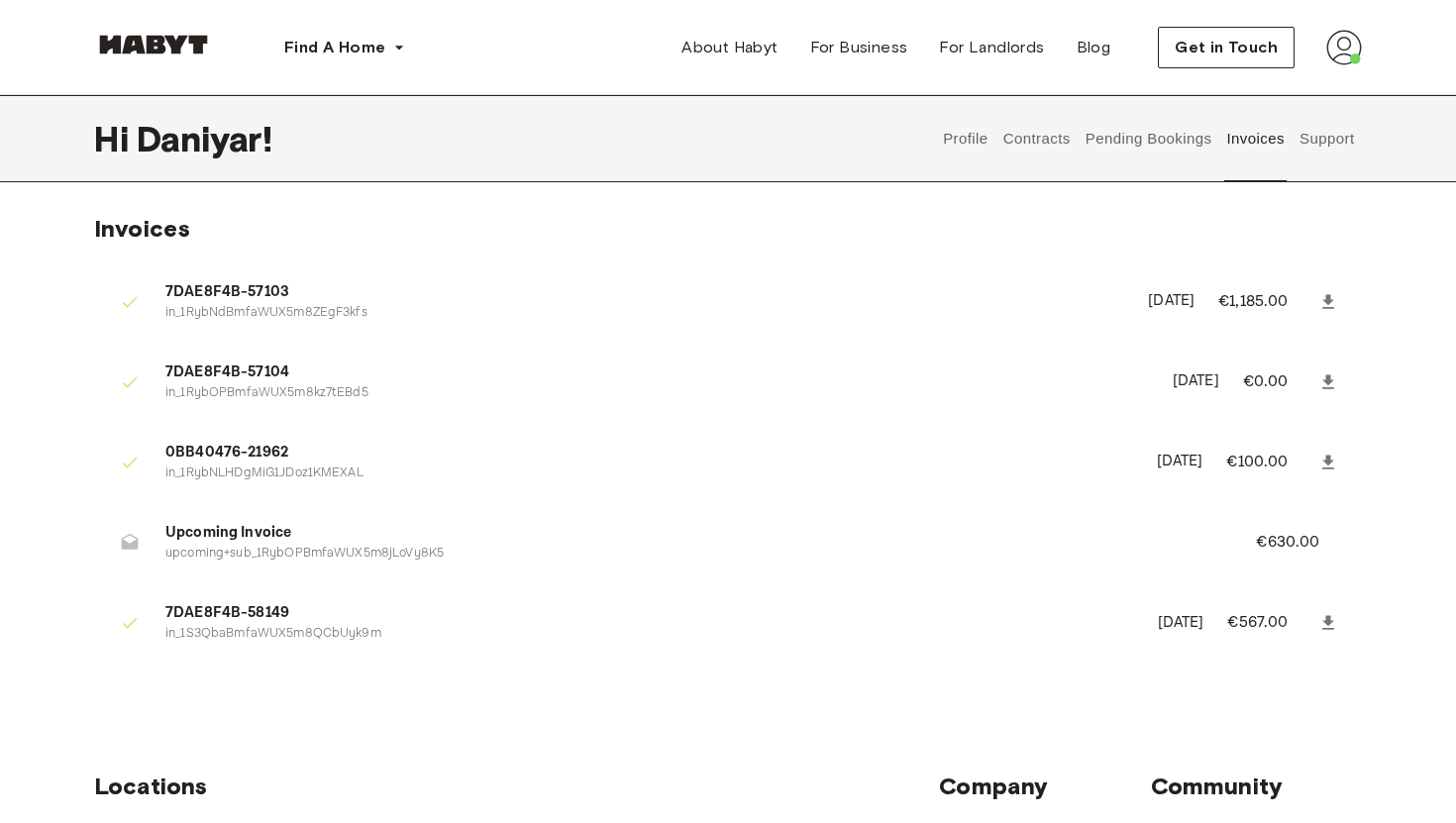
click at [1176, 134] on button "Pending Bookings" at bounding box center [1148, 139] width 132 height 87
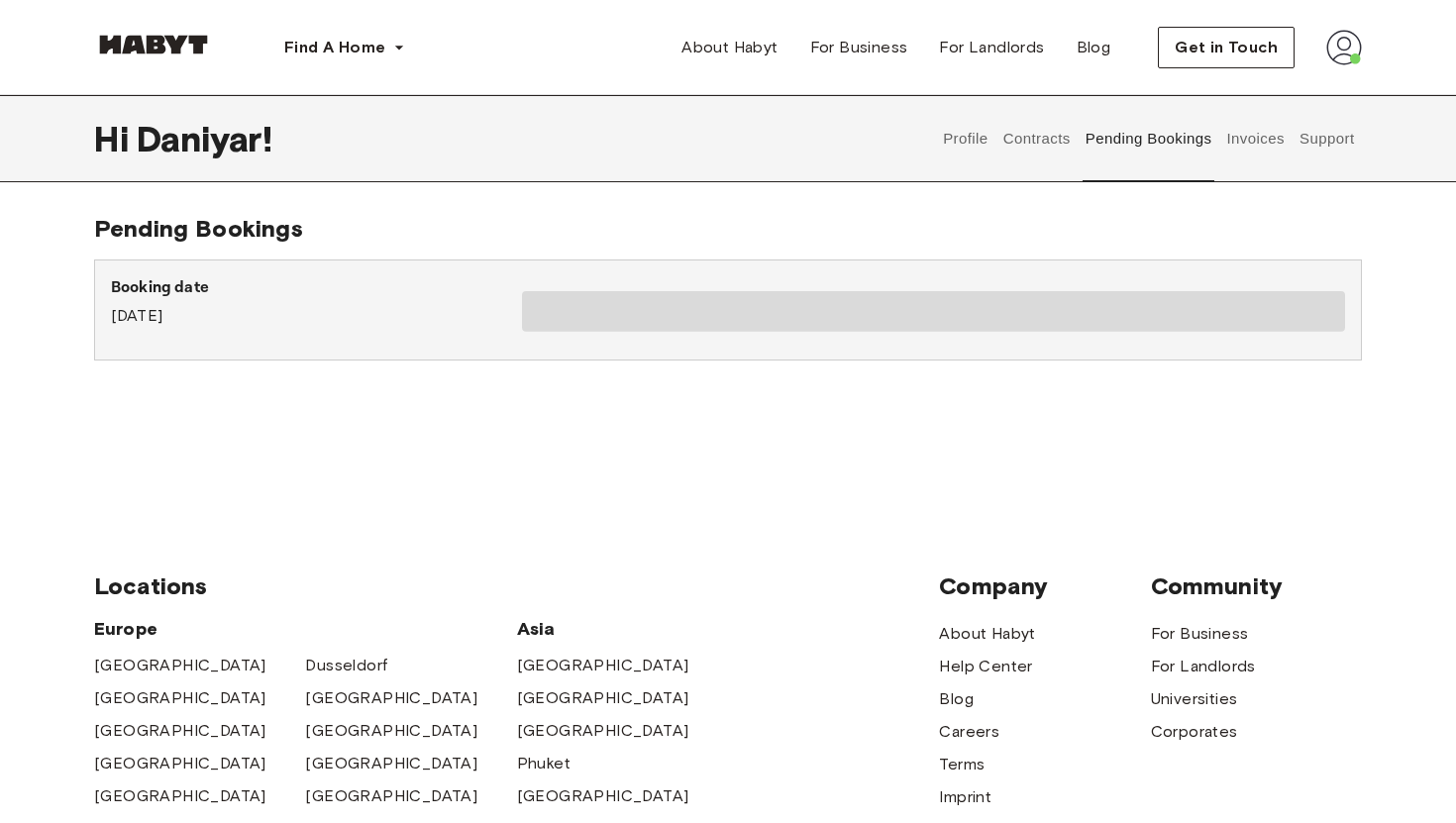
click at [551, 314] on span at bounding box center [933, 311] width 823 height 41
click at [259, 321] on div "Booking date August 21st, 2025" at bounding box center [317, 302] width 411 height 52
click at [1029, 143] on button "Contracts" at bounding box center [1036, 139] width 73 height 87
